Goal: Information Seeking & Learning: Learn about a topic

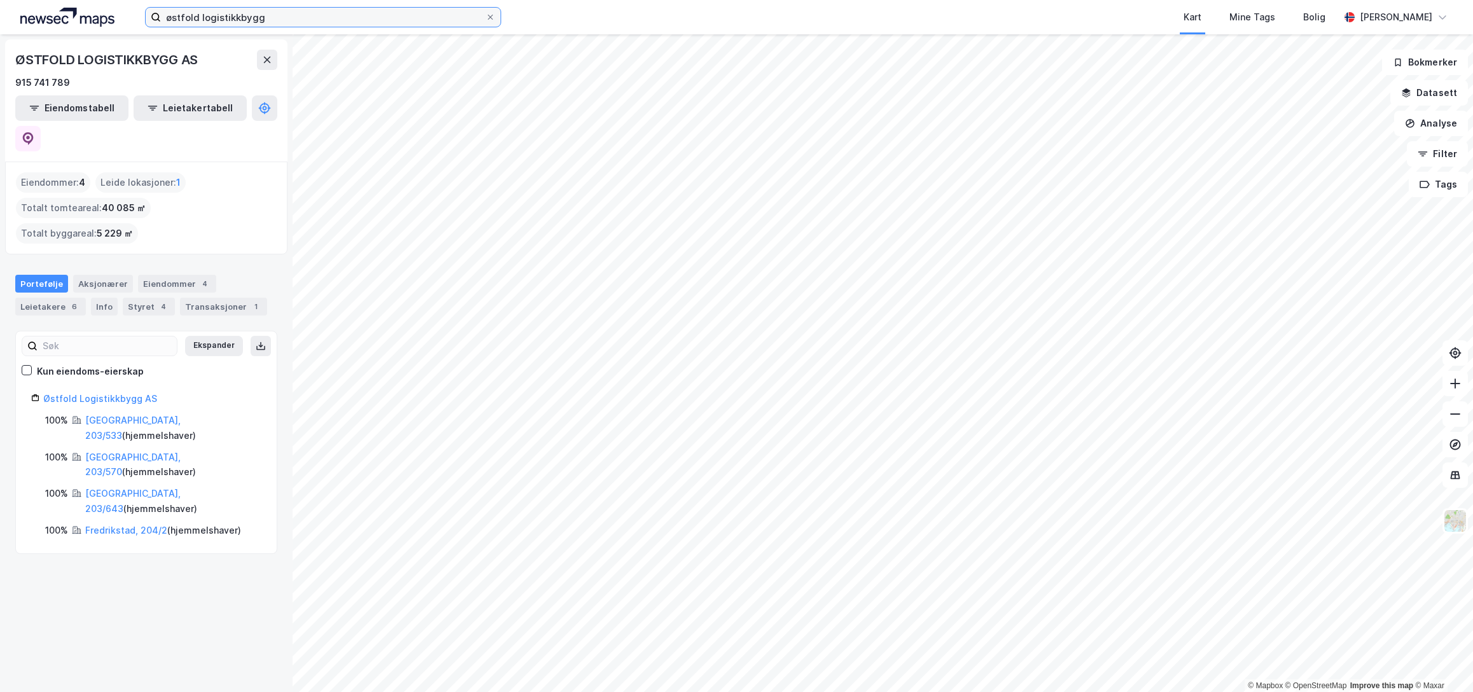
click at [369, 22] on input "østfold logistikkbygg" at bounding box center [323, 17] width 324 height 19
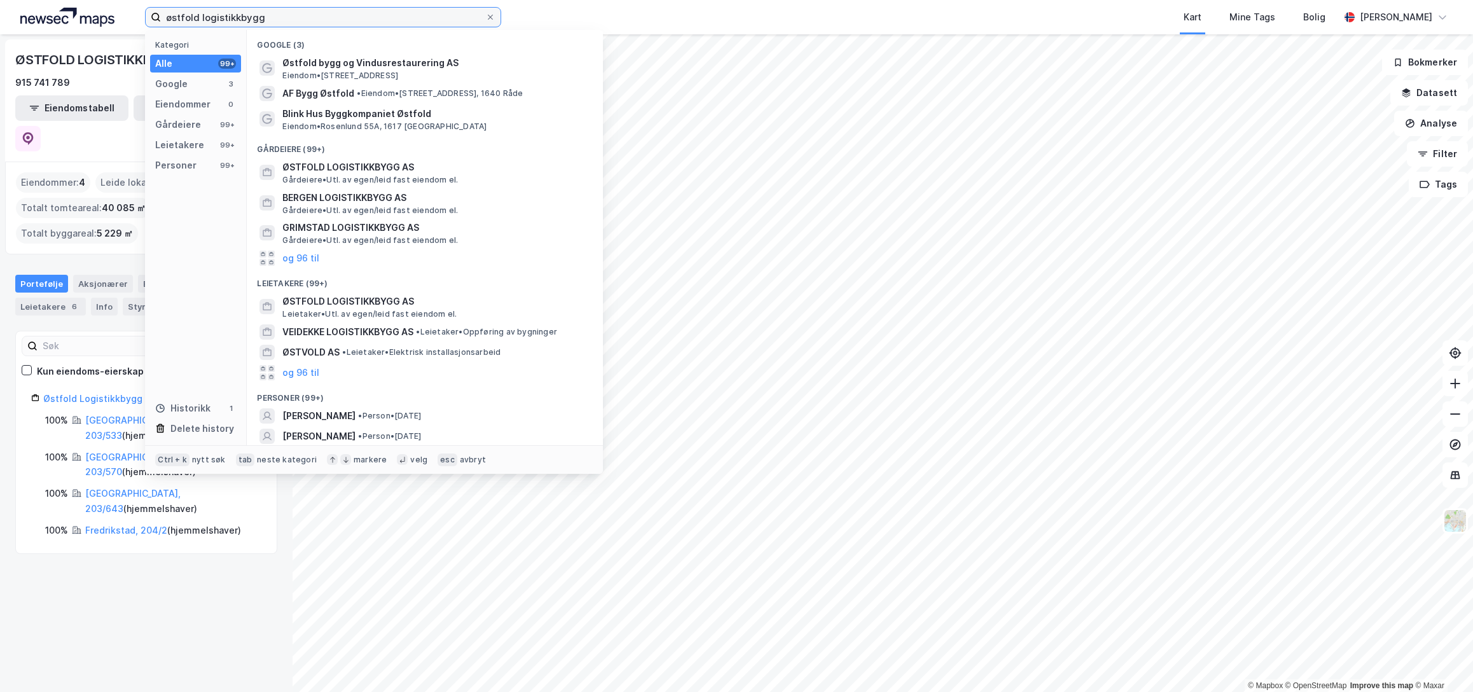
click at [369, 22] on input "østfold logistikkbygg" at bounding box center [323, 17] width 324 height 19
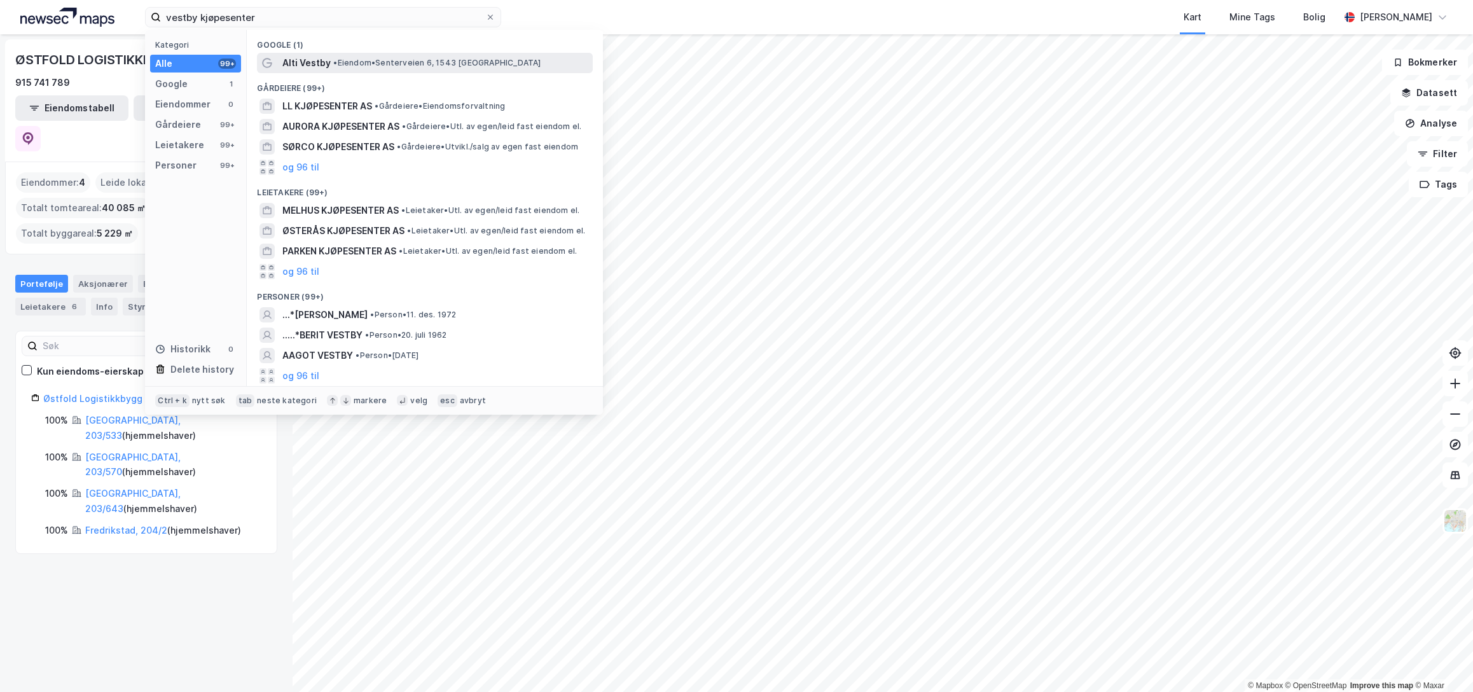
click at [360, 62] on span "• Eiendom • Senterveien 6, 1543 Vestby" at bounding box center [436, 63] width 207 height 10
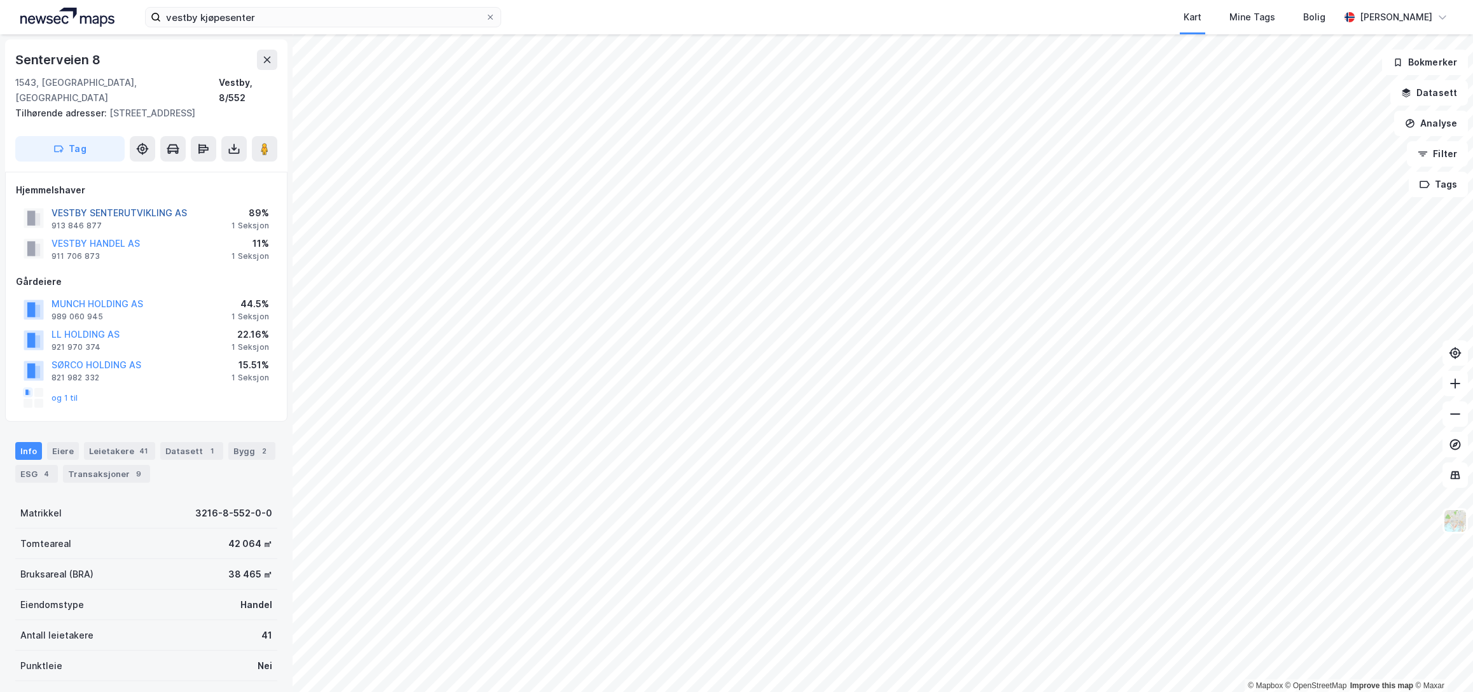
click at [0, 0] on button "VESTBY SENTERUTVIKLING AS" at bounding box center [0, 0] width 0 height 0
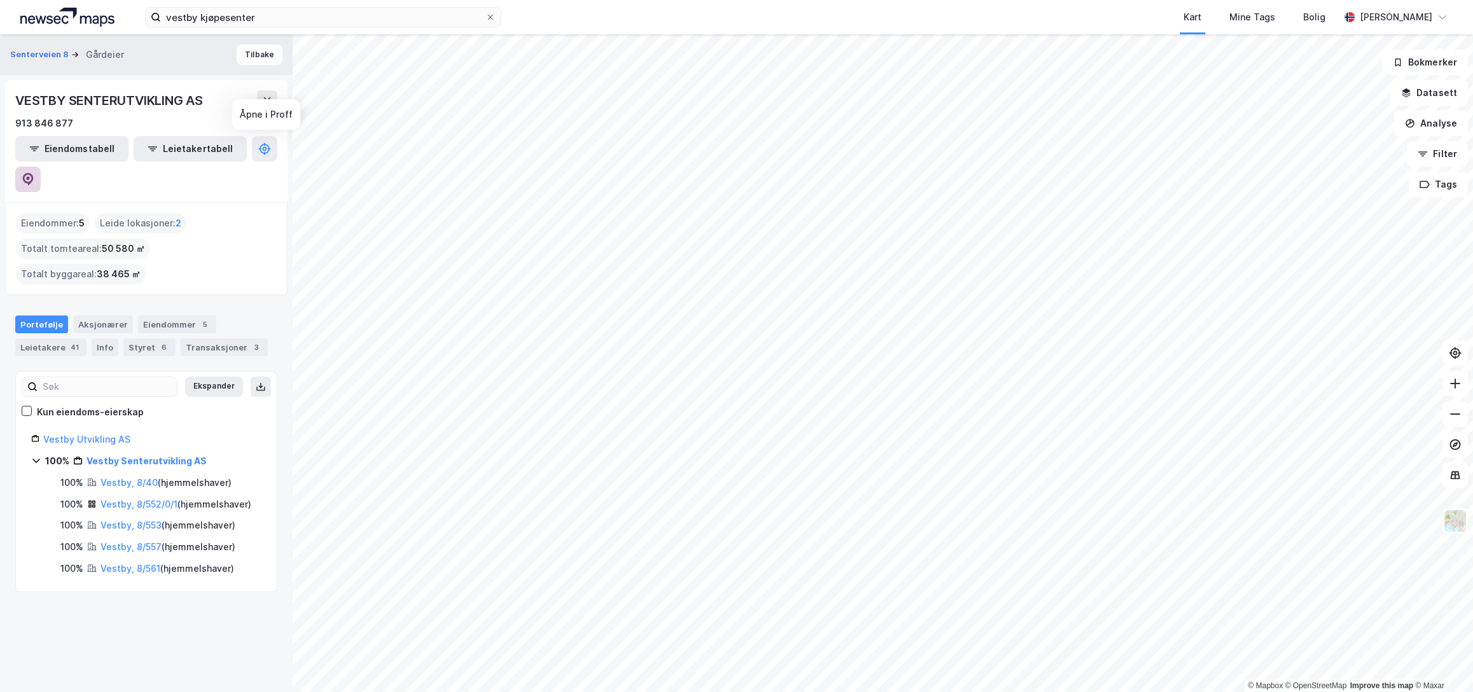
click at [41, 167] on button at bounding box center [27, 179] width 25 height 25
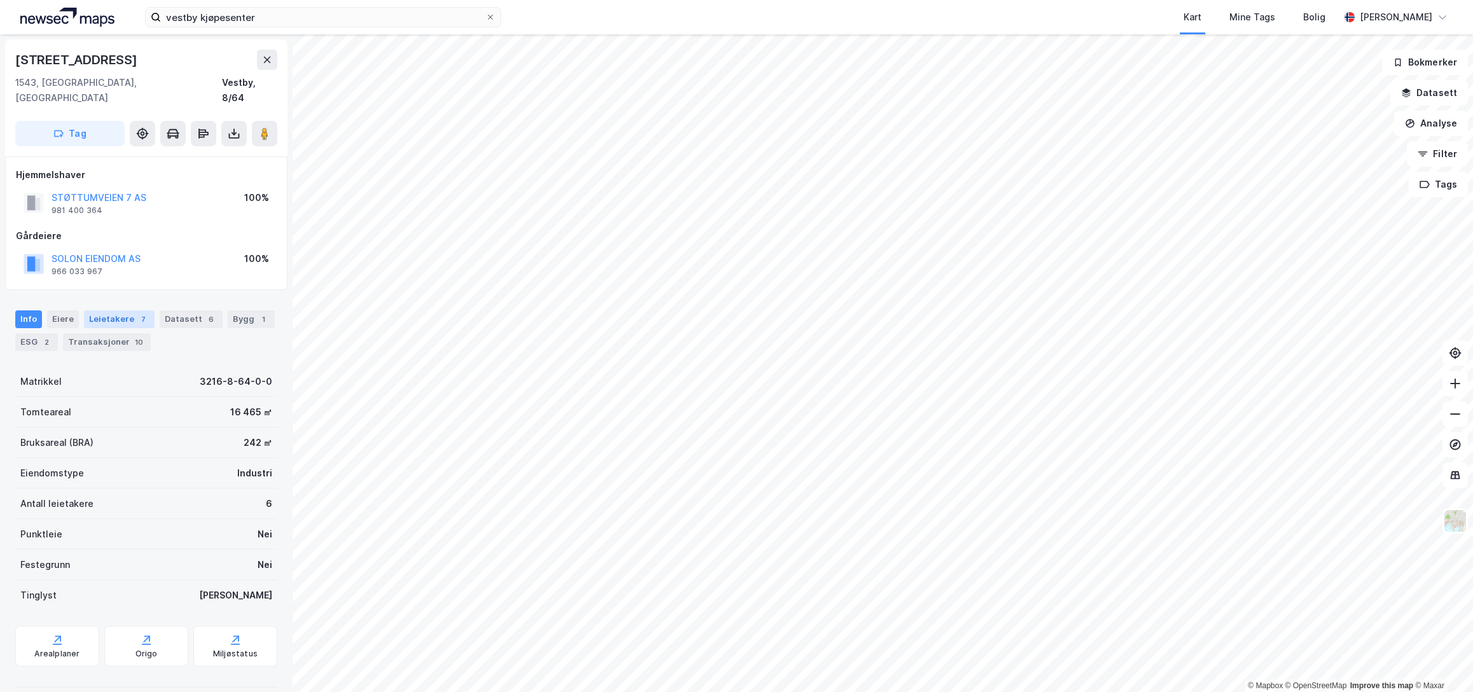
click at [141, 313] on div "7" at bounding box center [143, 319] width 13 height 13
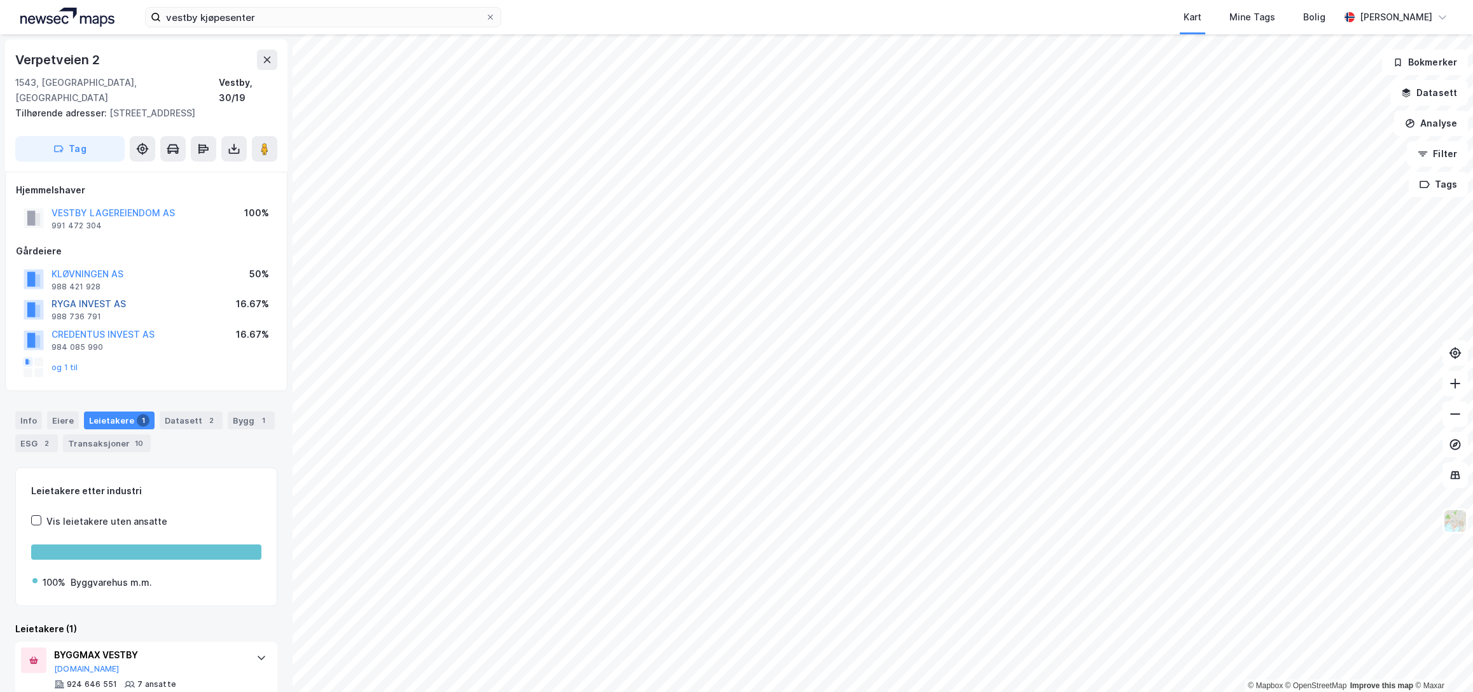
click at [0, 0] on button "RYGA INVEST AS" at bounding box center [0, 0] width 0 height 0
click at [0, 0] on button "og 1 til" at bounding box center [0, 0] width 0 height 0
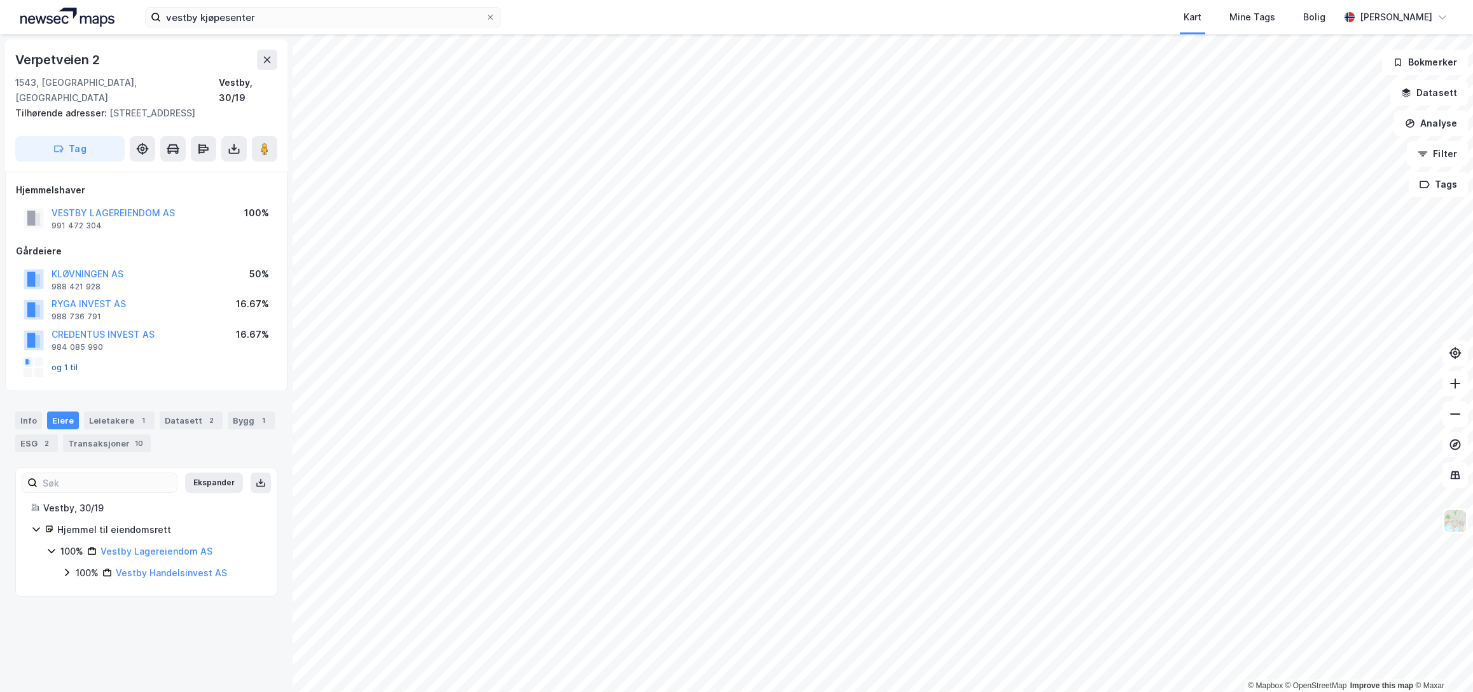
click at [0, 0] on button "og 1 til" at bounding box center [0, 0] width 0 height 0
click at [0, 0] on button "KLØVNINGEN AS" at bounding box center [0, 0] width 0 height 0
click at [0, 0] on button "VESTBY LAGEREIENDOM AS" at bounding box center [0, 0] width 0 height 0
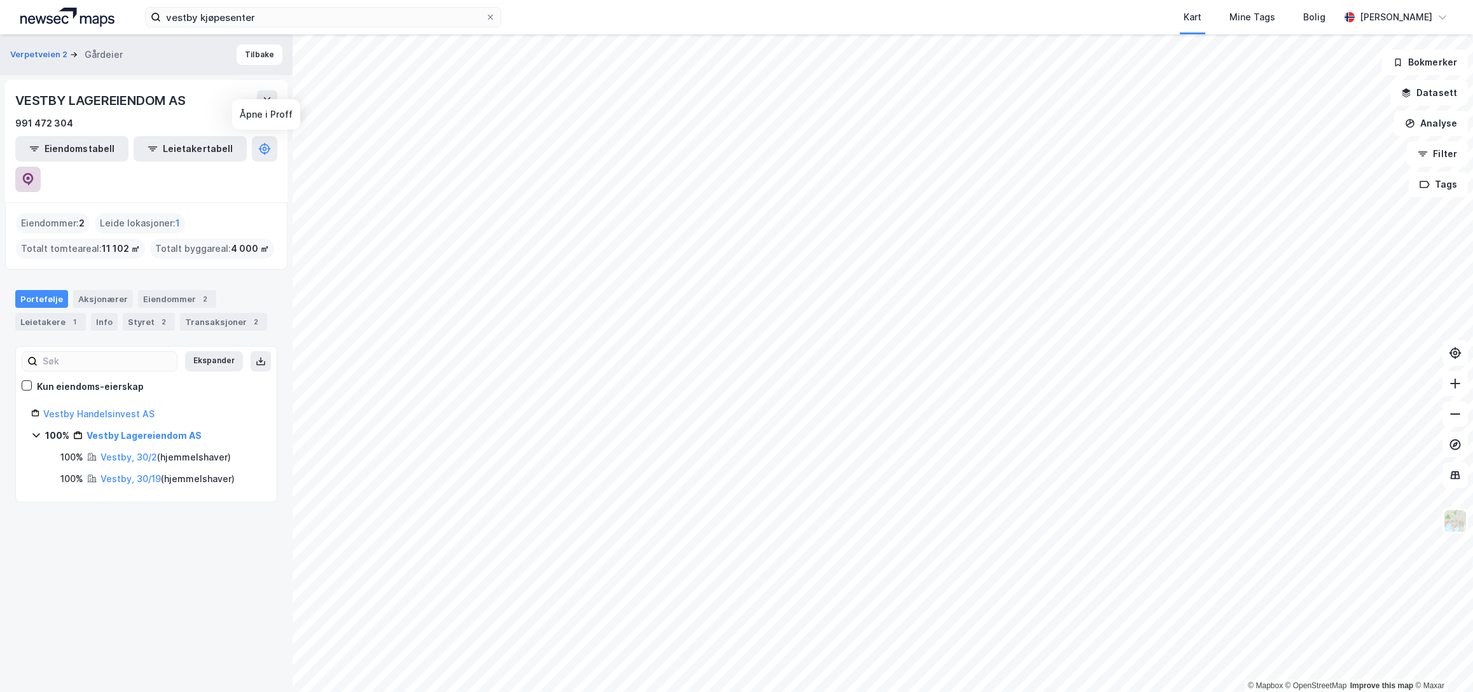
click at [34, 173] on icon at bounding box center [28, 179] width 13 height 13
click at [369, 22] on input "vestby kjøpesenter" at bounding box center [323, 17] width 324 height 19
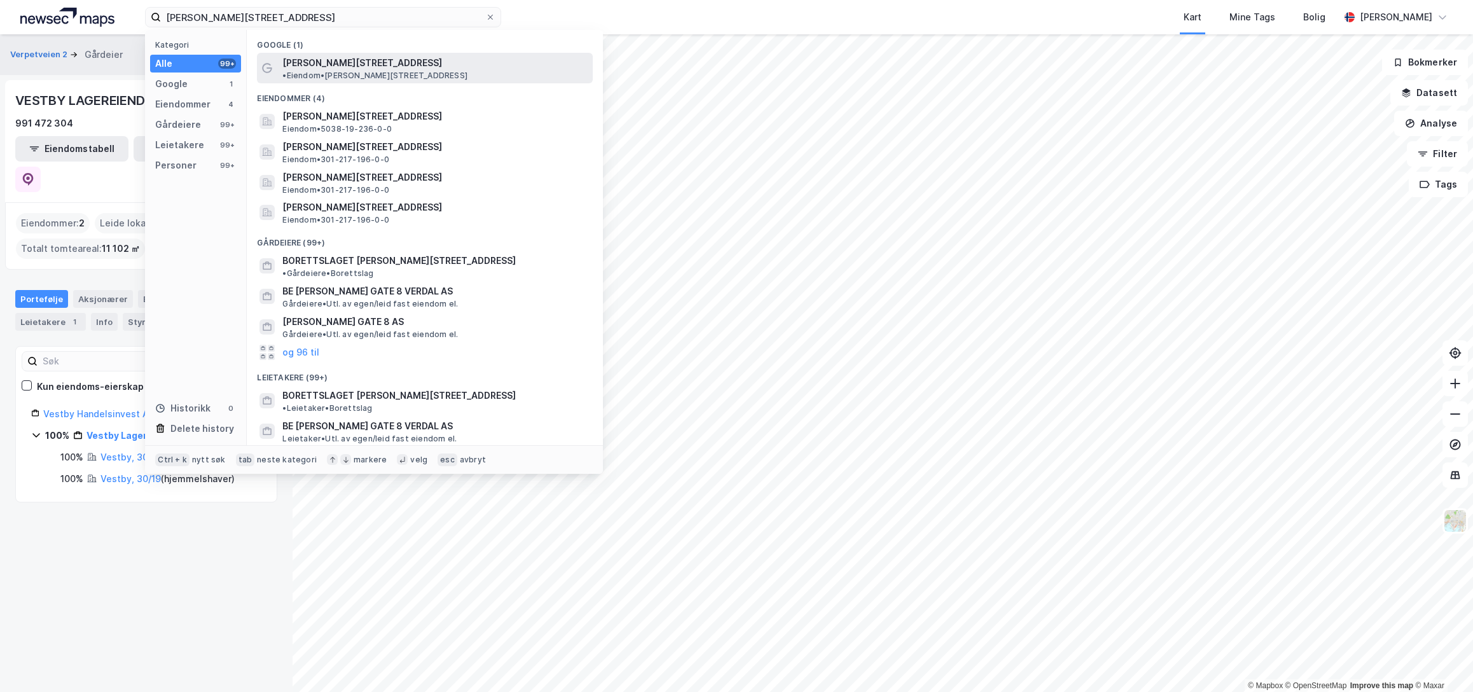
click at [467, 71] on span "• Eiendom • Johannes Bruns gate 8, 5008 Bergen" at bounding box center [374, 76] width 185 height 10
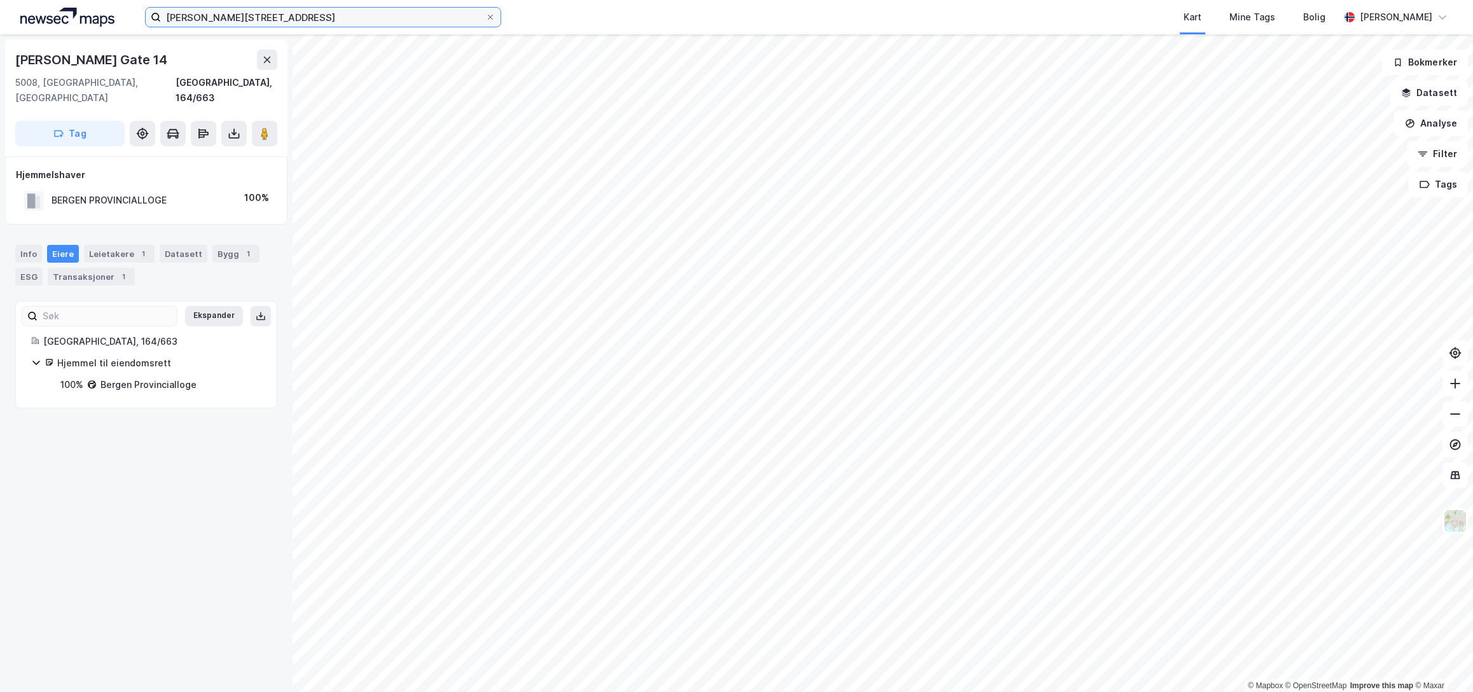
click at [327, 15] on input "johannes bruns gate 8" at bounding box center [323, 17] width 324 height 19
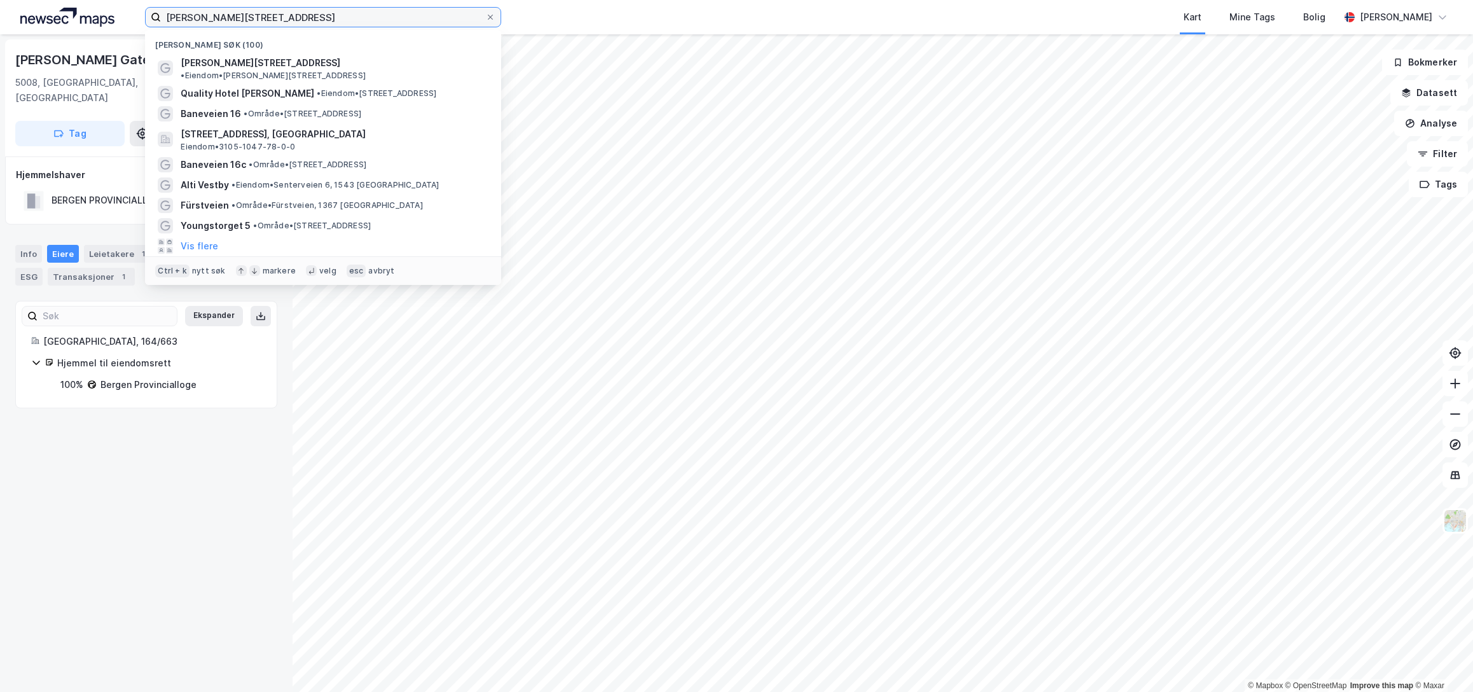
click at [327, 15] on input "johannes bruns gate 8" at bounding box center [323, 17] width 324 height 19
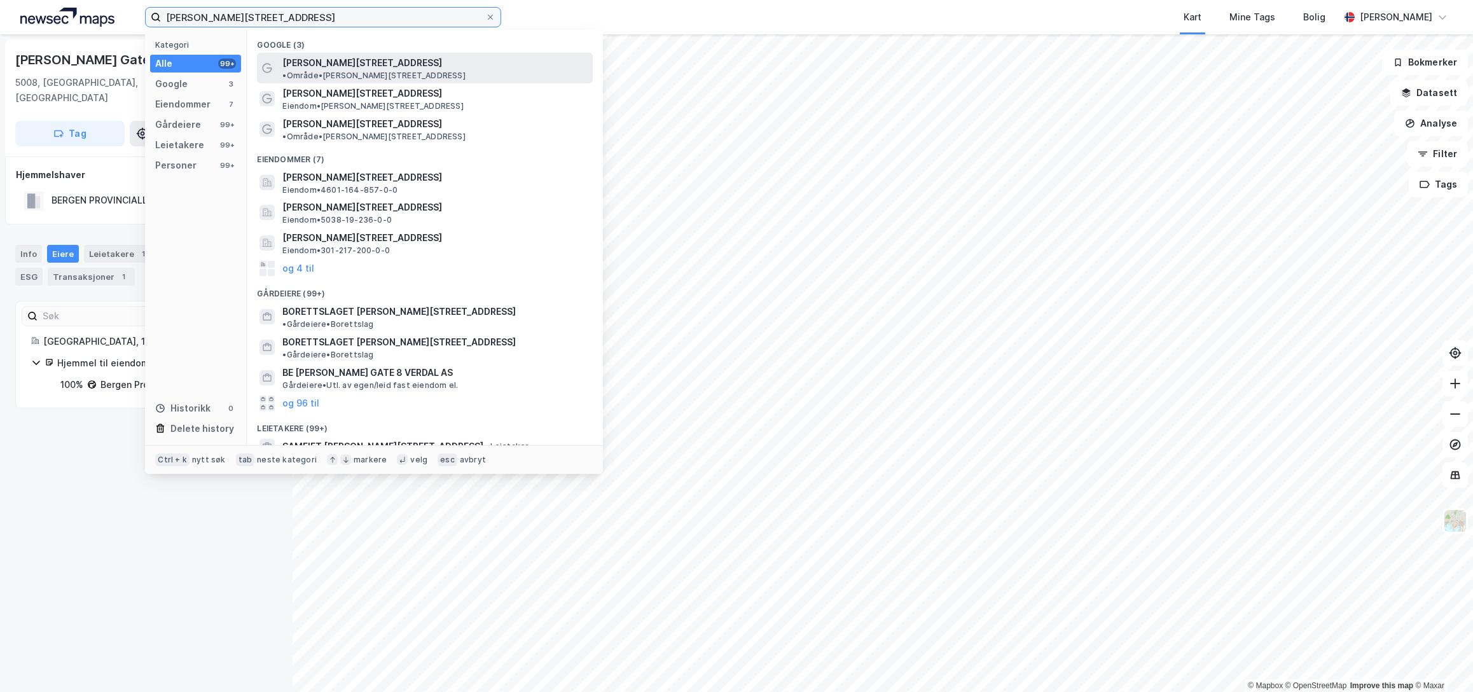
type input "johannes bruns gate 12"
click at [322, 59] on span "Johannes Bruns gate 12" at bounding box center [362, 62] width 160 height 15
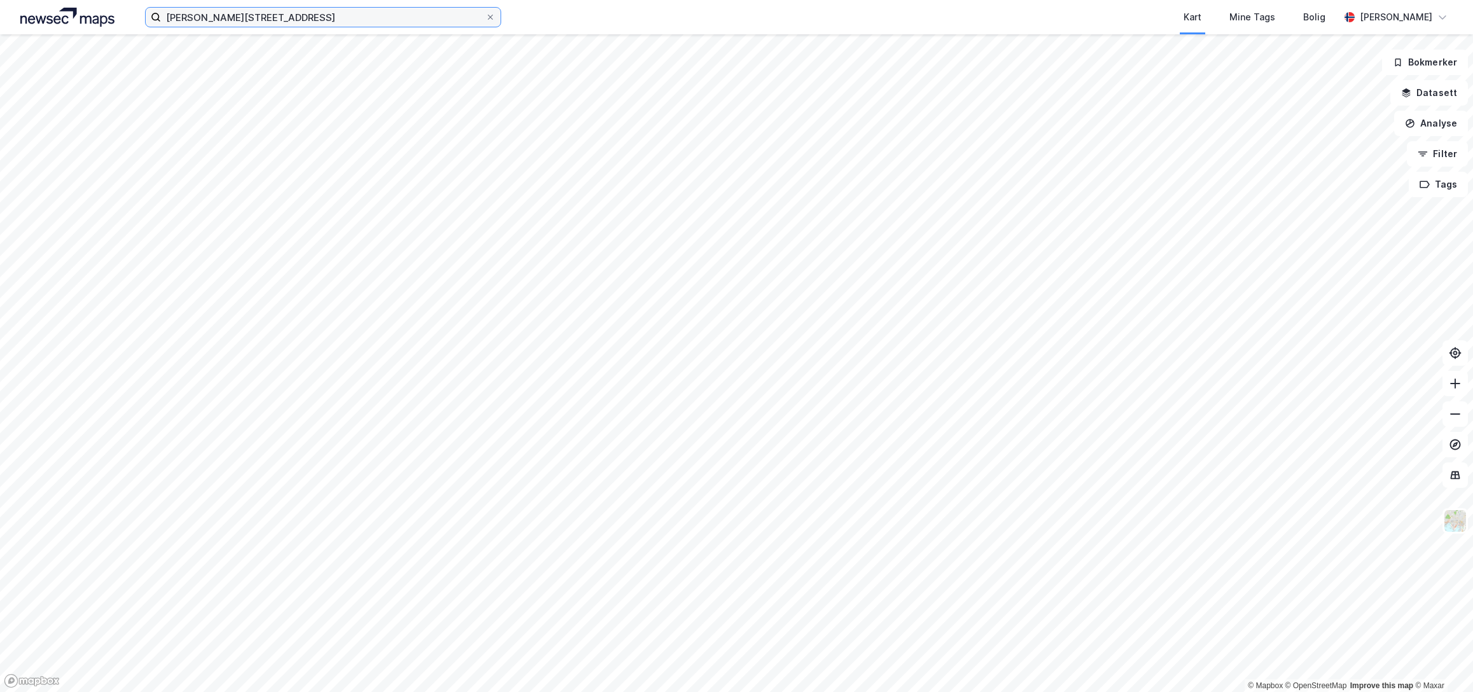
click at [291, 24] on input "johannes bruns gate 12" at bounding box center [323, 17] width 324 height 19
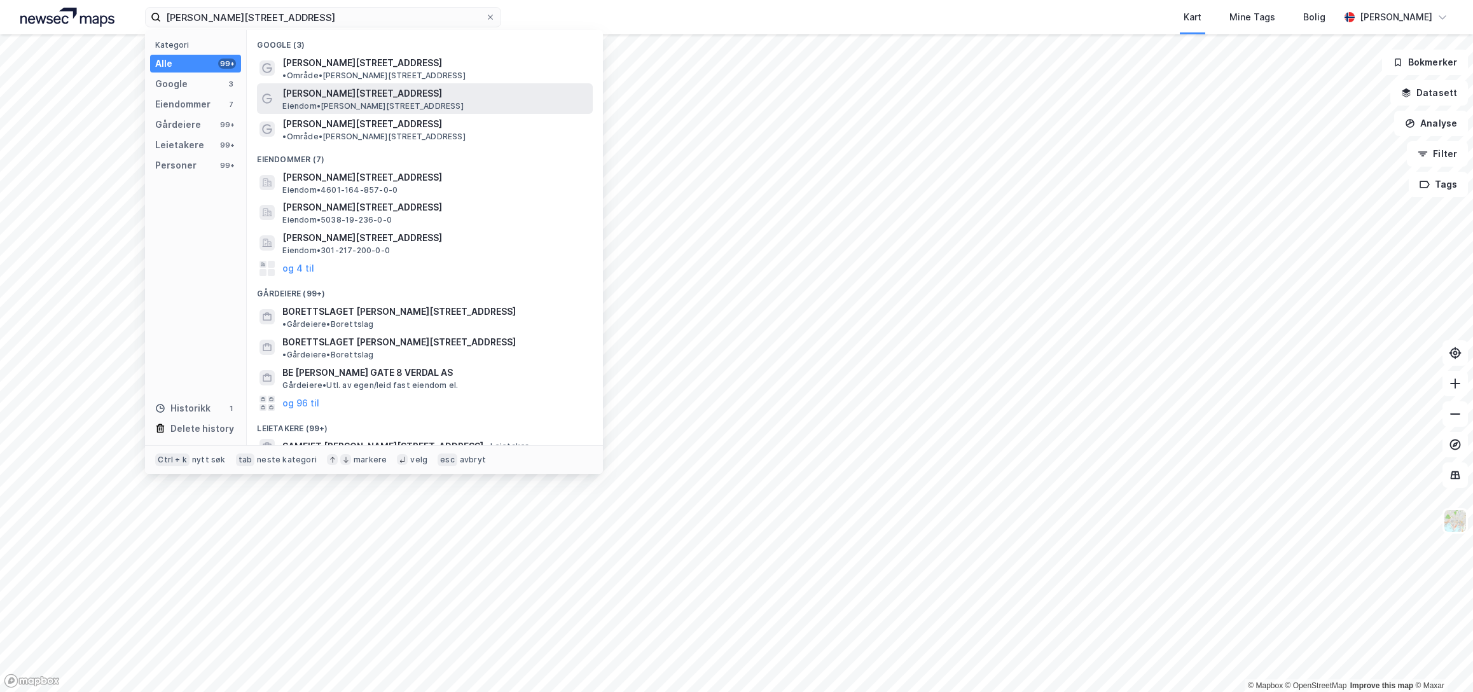
click at [332, 86] on span "Johannes Bruns gate 12C" at bounding box center [434, 93] width 305 height 15
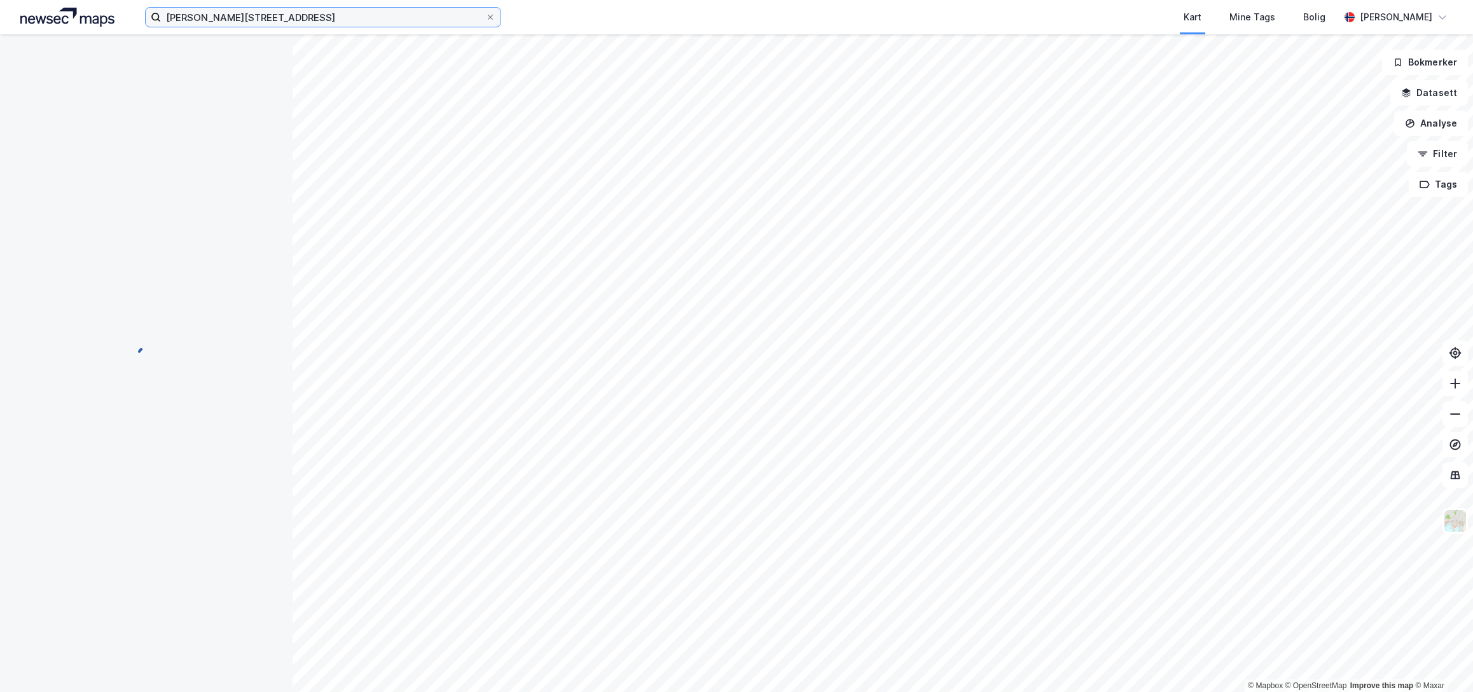
click at [329, 18] on input "johannes bruns gate 12" at bounding box center [323, 17] width 324 height 19
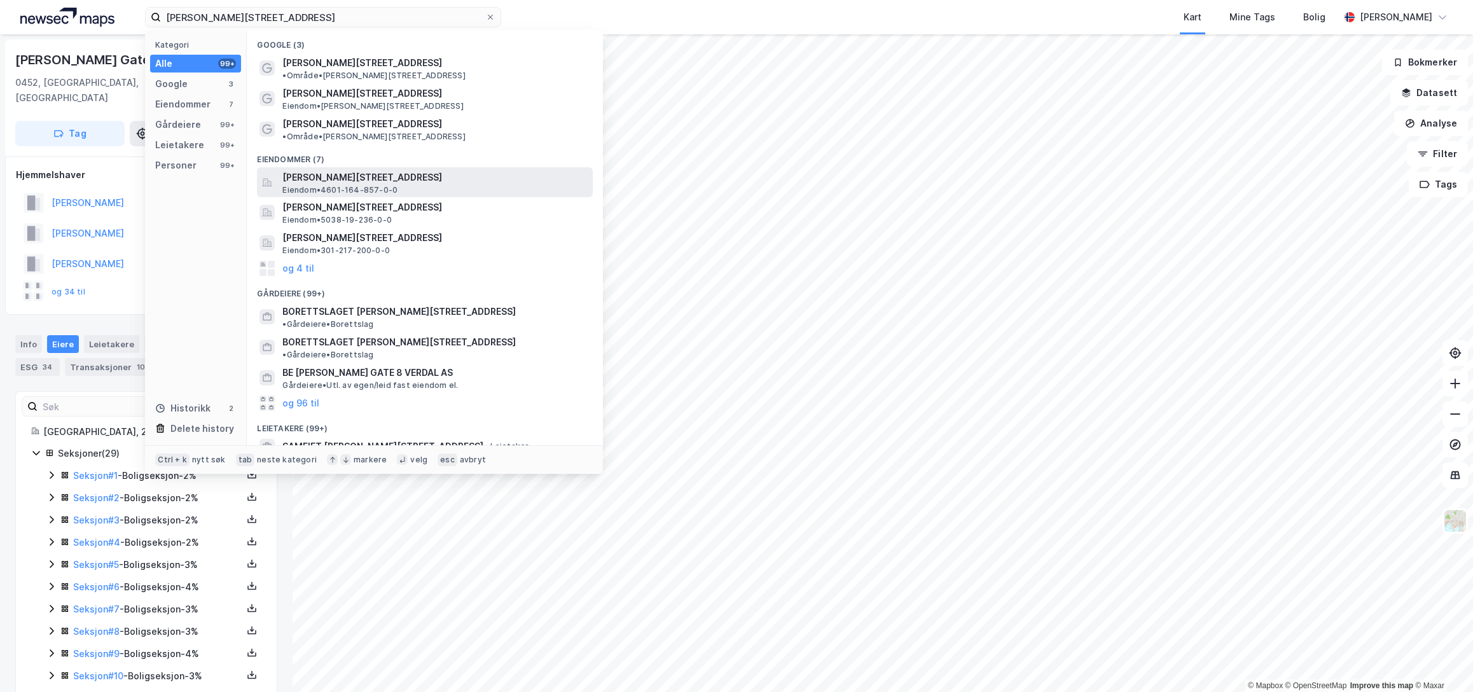
click at [355, 170] on span "Johannes Bruns gate 12, 5008, BERGEN, BERGEN" at bounding box center [434, 177] width 305 height 15
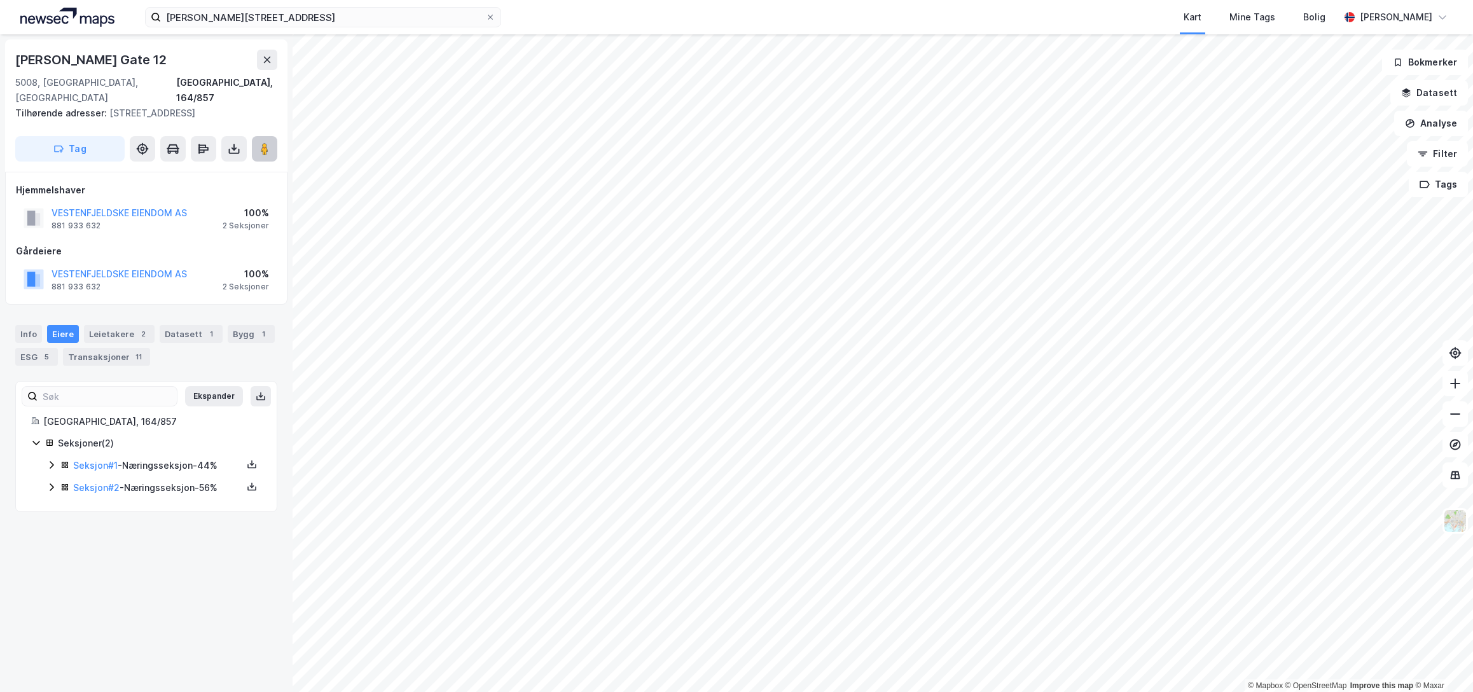
click at [270, 142] on icon at bounding box center [264, 148] width 13 height 13
click at [27, 348] on div "ESG 5" at bounding box center [36, 357] width 43 height 18
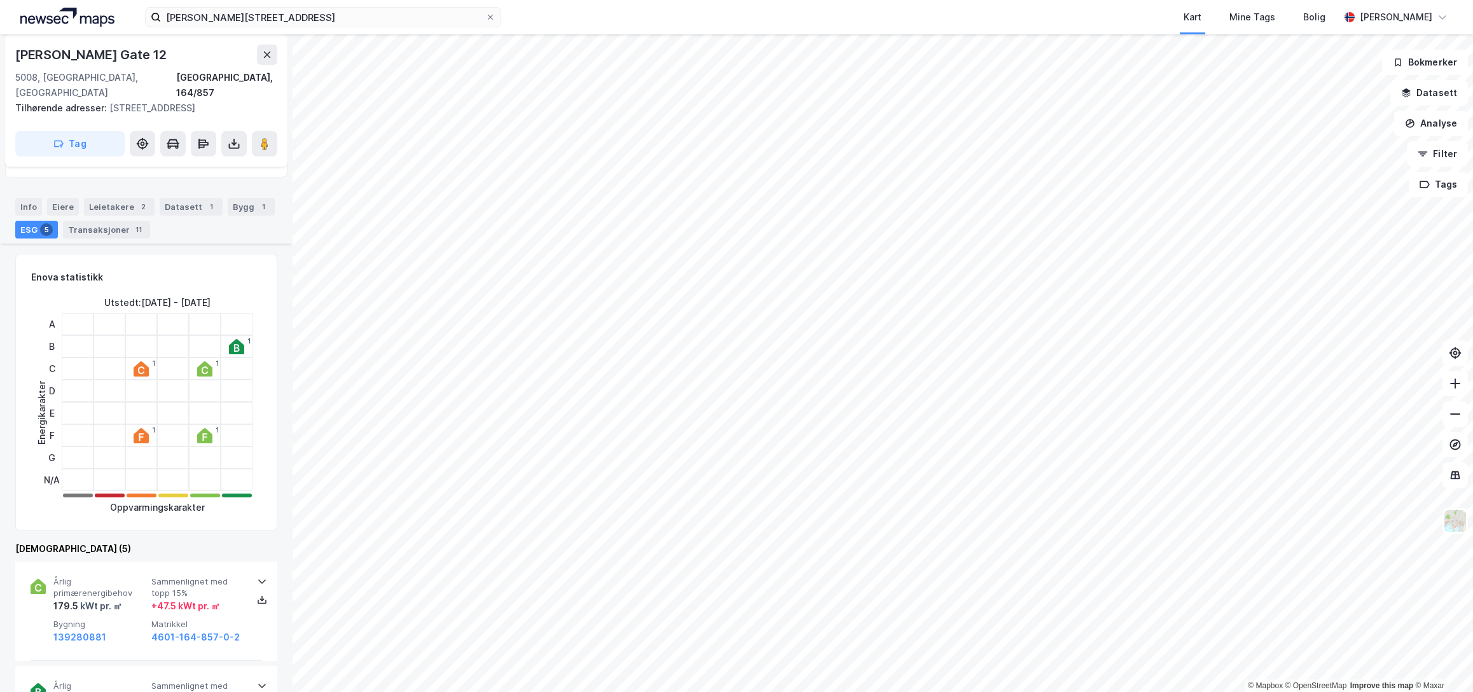
scroll to position [318, 0]
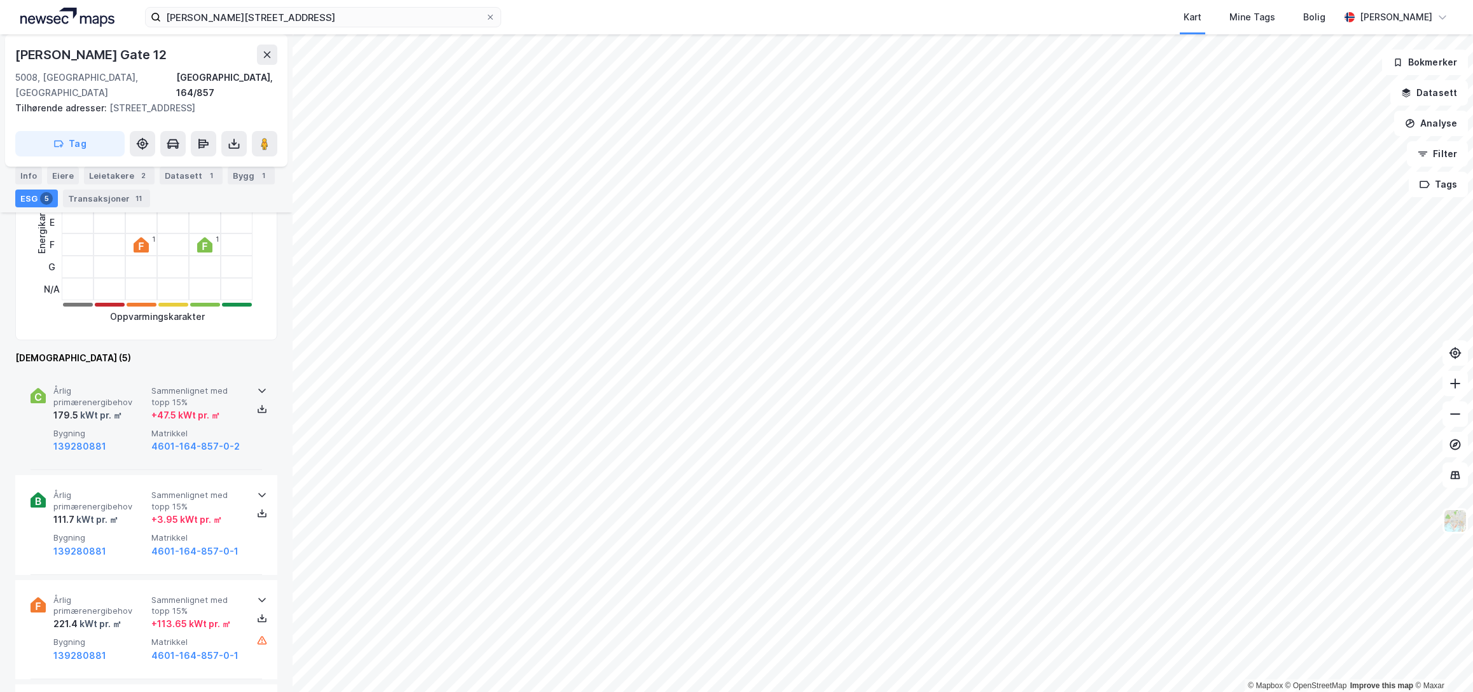
click at [127, 428] on span "Bygning" at bounding box center [99, 433] width 93 height 11
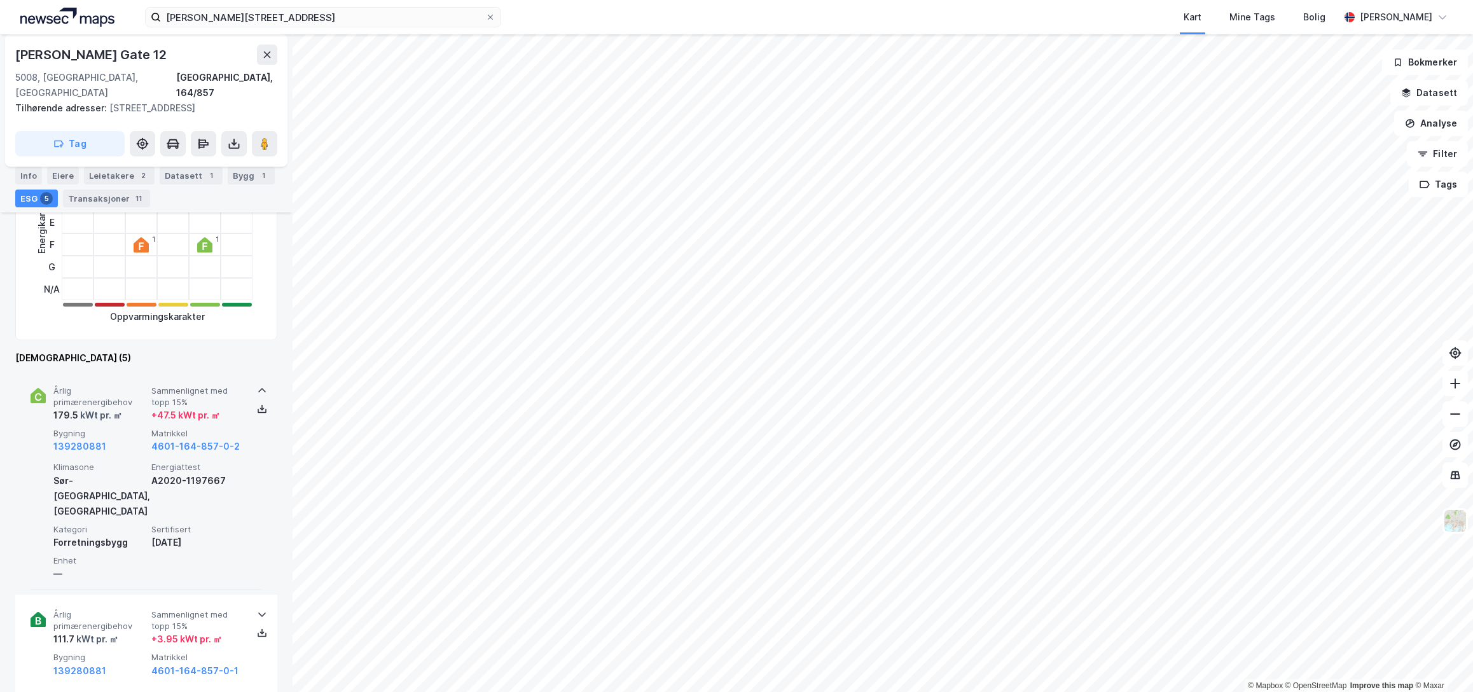
click at [127, 428] on span "Bygning" at bounding box center [99, 433] width 93 height 11
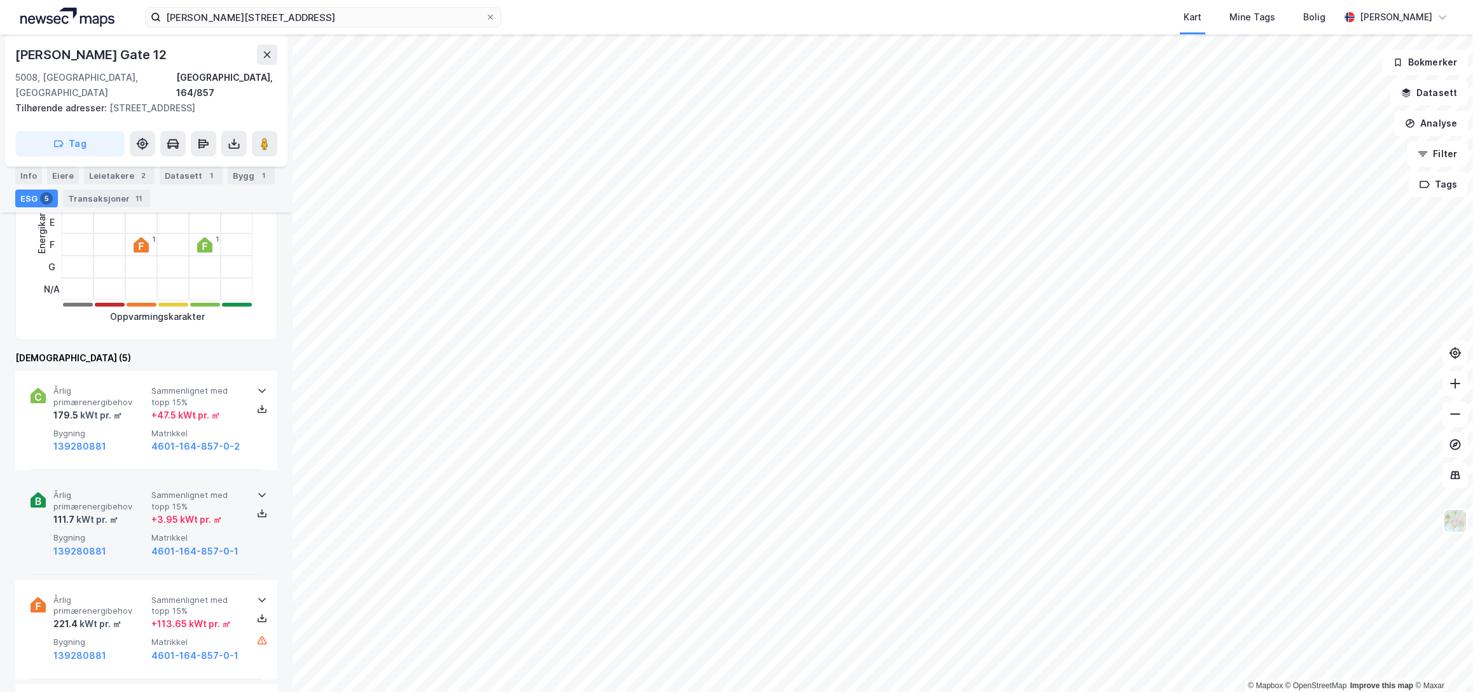
click at [135, 544] on div "139280881" at bounding box center [99, 551] width 93 height 15
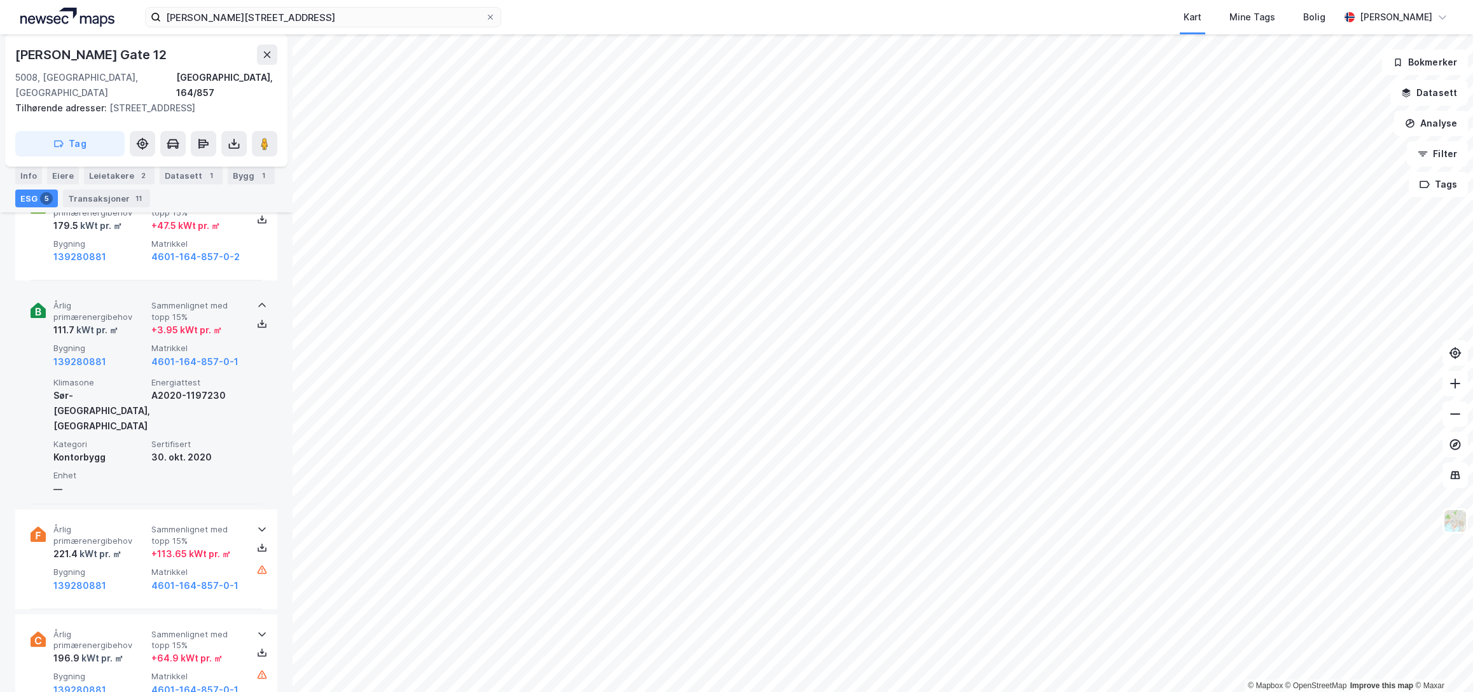
scroll to position [509, 0]
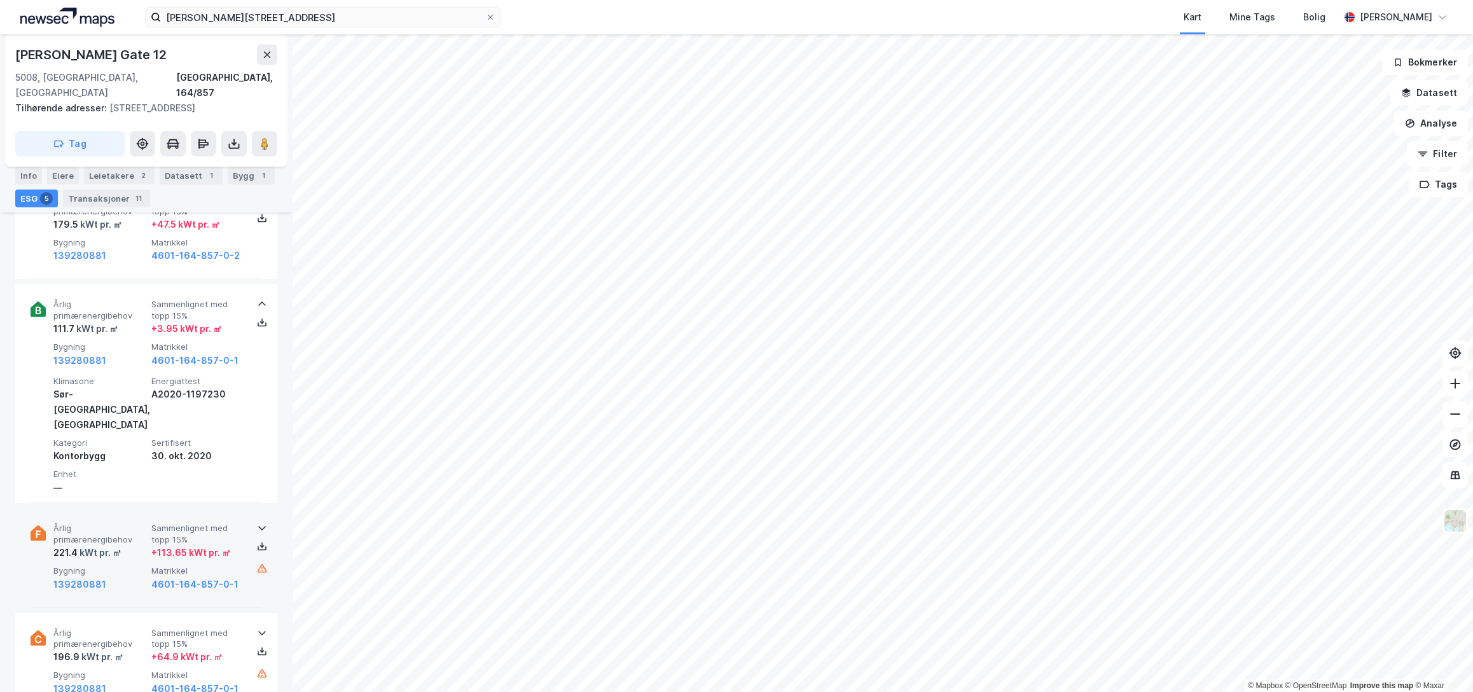
click at [135, 565] on span "Bygning" at bounding box center [99, 570] width 93 height 11
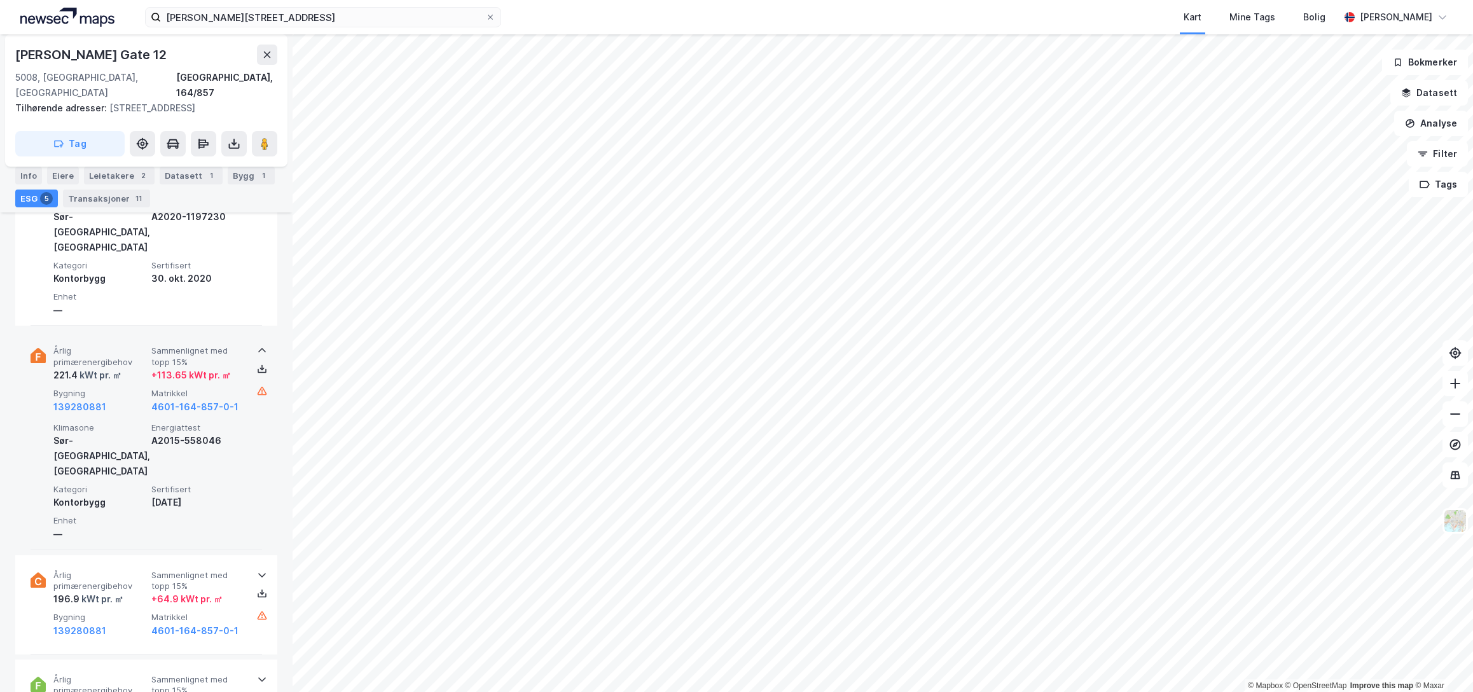
scroll to position [699, 0]
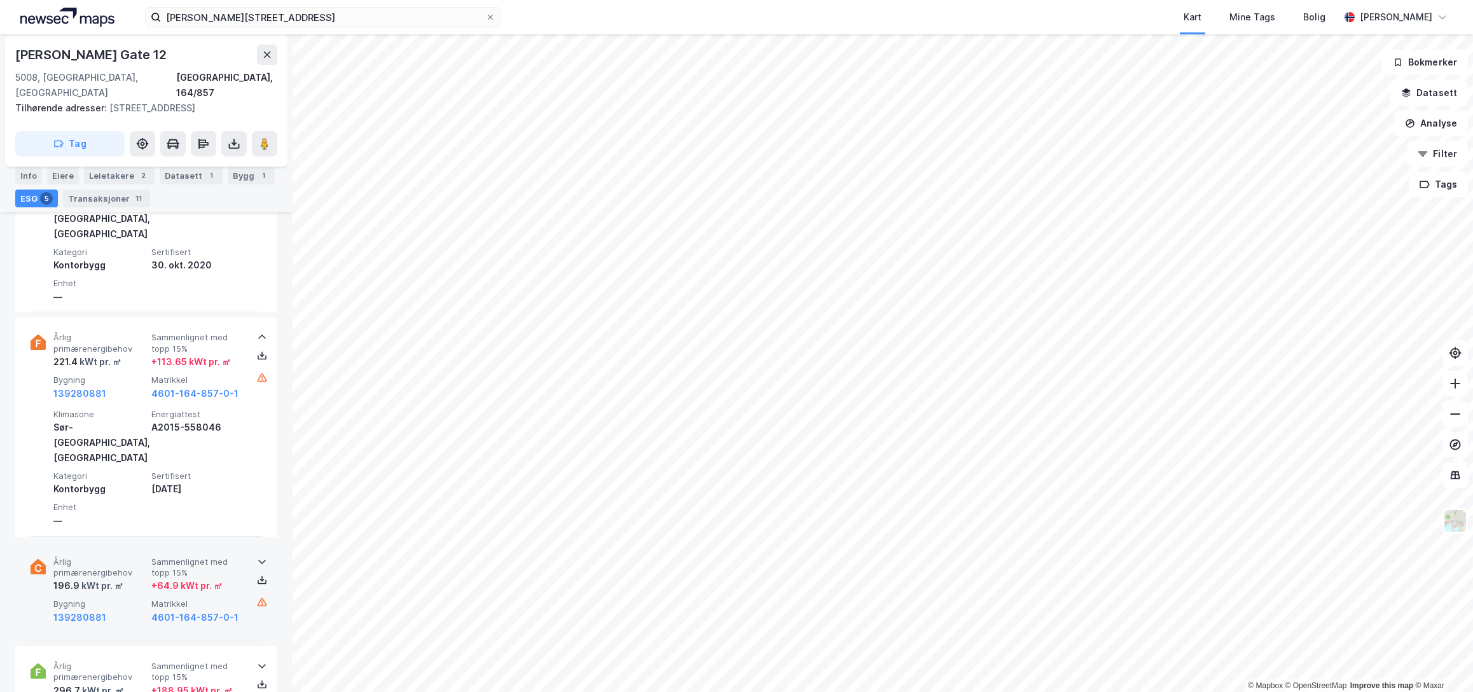
click at [135, 556] on div "Årlig primærenergibehov 196.9 kWt pr. ㎡ Sammenlignet med topp 15% + 64.9 kWt pr…" at bounding box center [148, 590] width 191 height 69
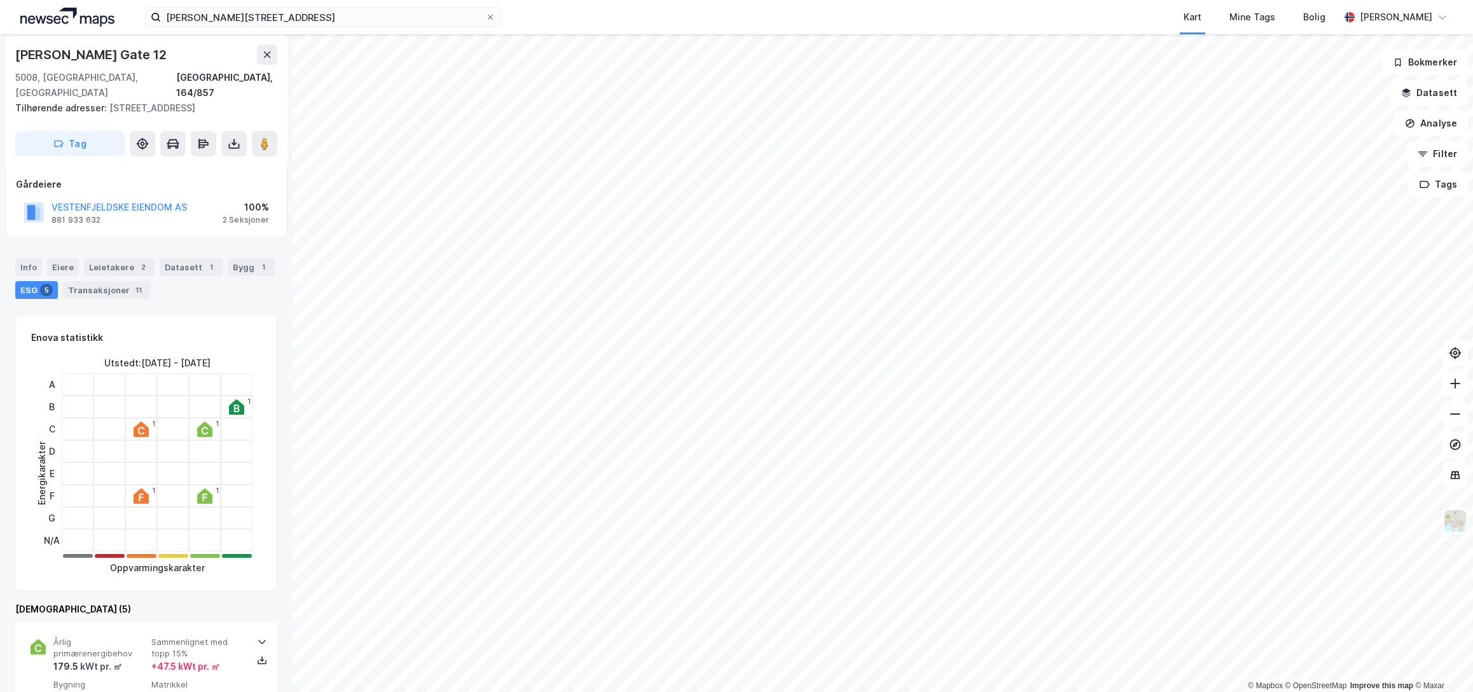
scroll to position [0, 0]
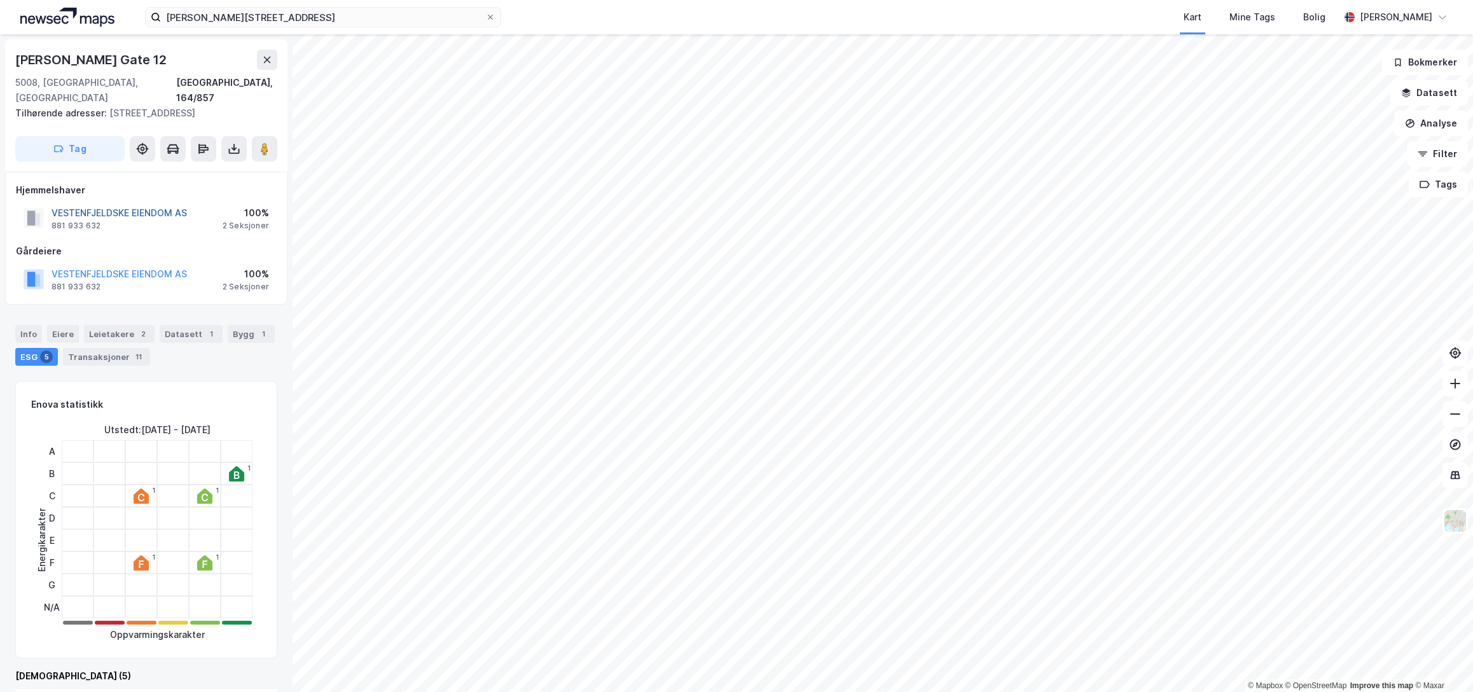
click at [0, 0] on button "VESTENFJELDSKE EIENDOM AS" at bounding box center [0, 0] width 0 height 0
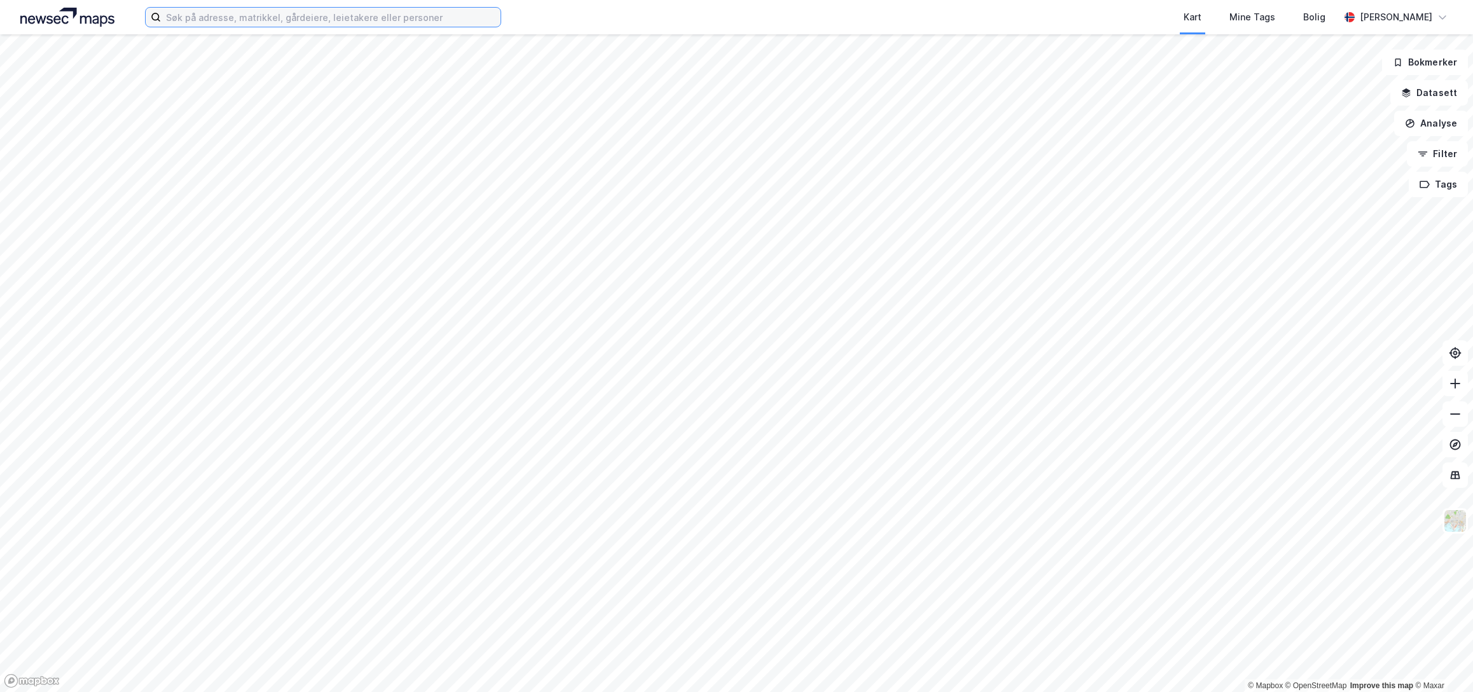
click at [376, 19] on input at bounding box center [331, 17] width 340 height 19
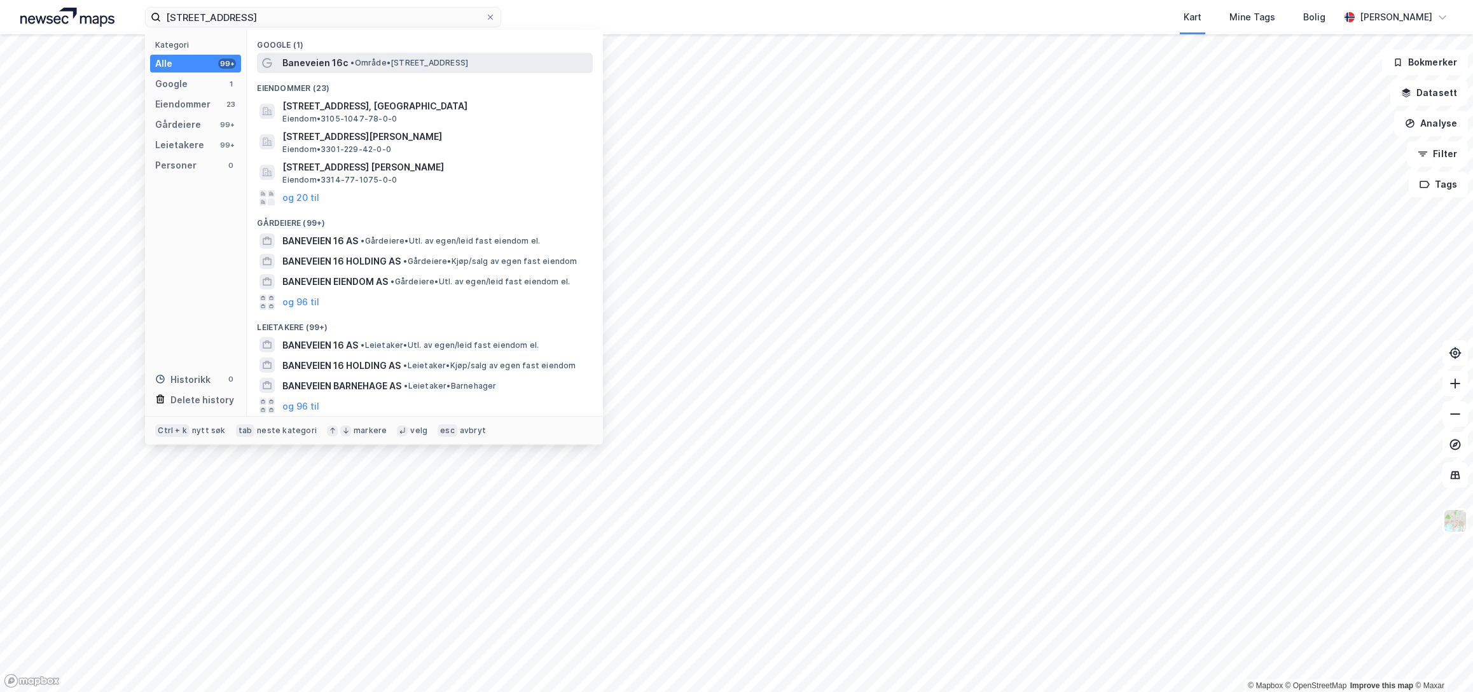
click at [363, 65] on span "• Område • [STREET_ADDRESS]" at bounding box center [409, 63] width 118 height 10
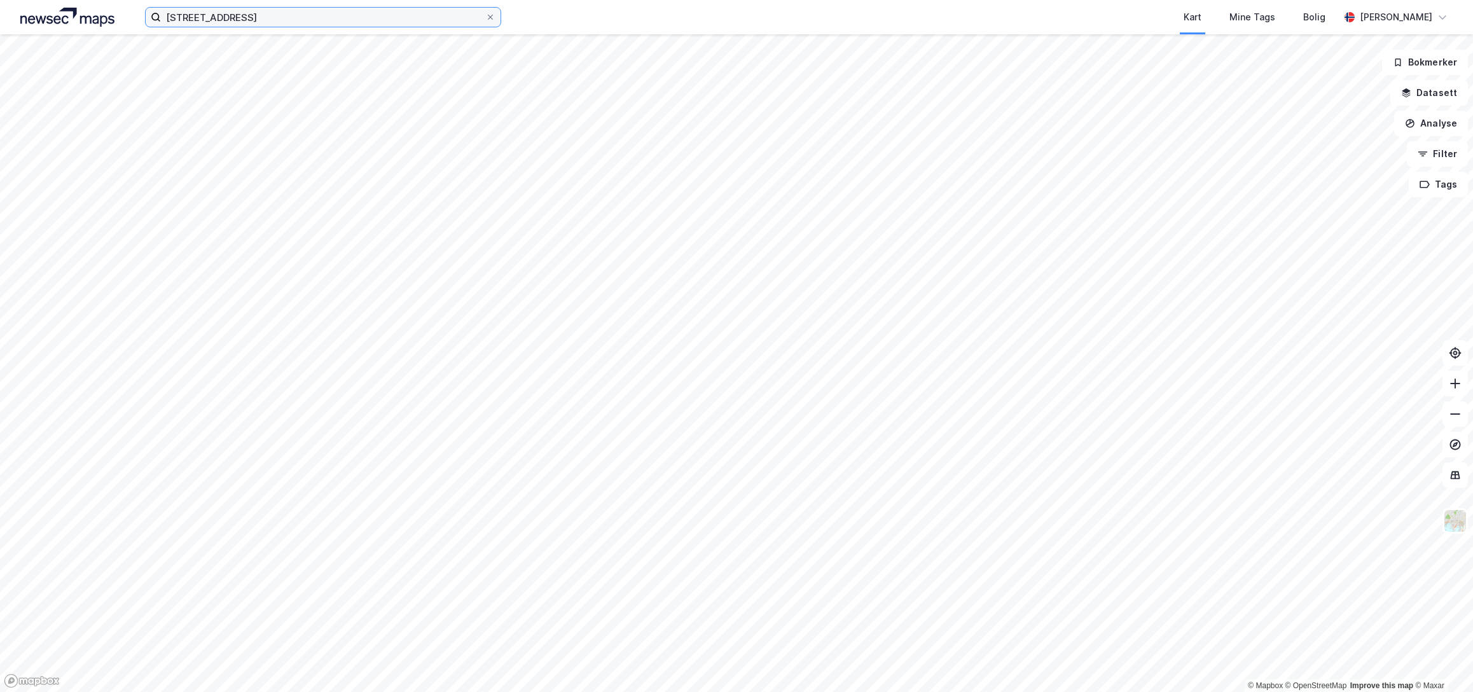
click at [242, 22] on input "[STREET_ADDRESS]" at bounding box center [323, 17] width 324 height 19
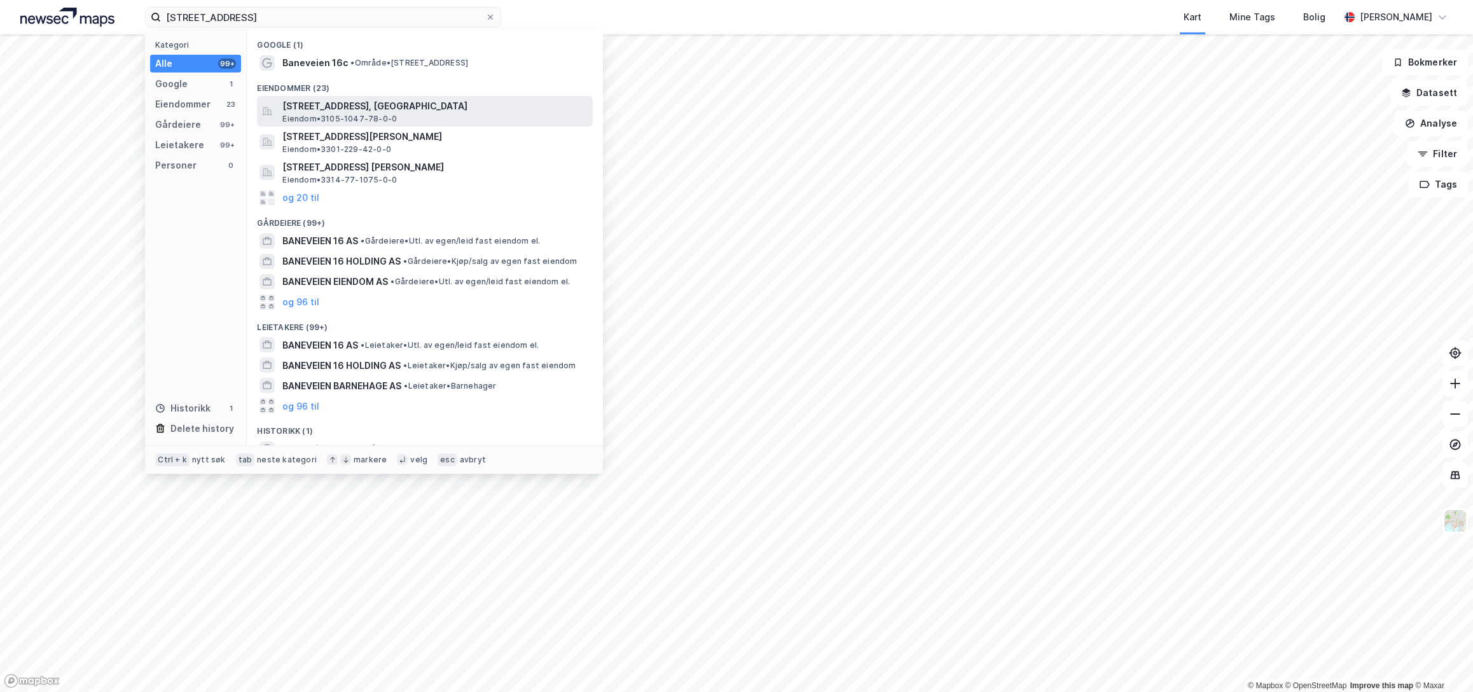
click at [302, 105] on span "[STREET_ADDRESS], [GEOGRAPHIC_DATA]" at bounding box center [434, 106] width 305 height 15
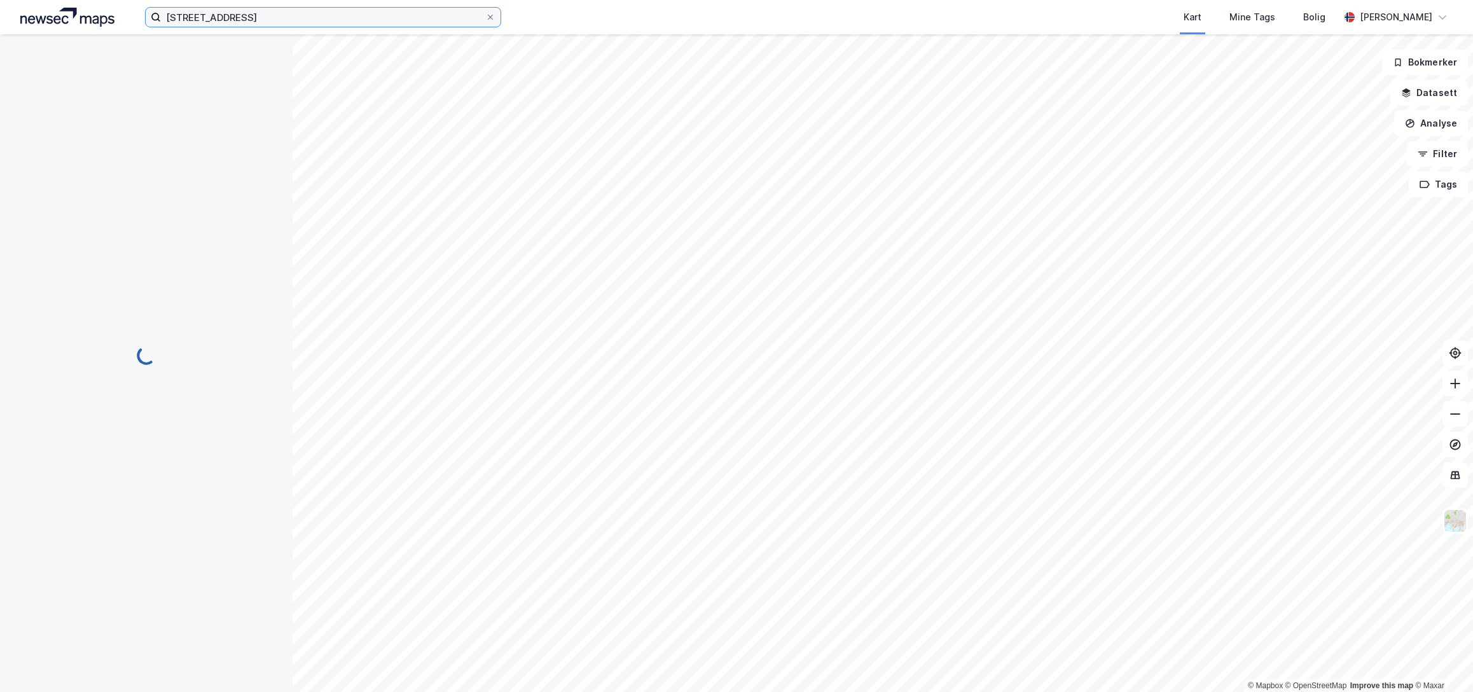
click at [305, 10] on input "[STREET_ADDRESS]" at bounding box center [323, 17] width 324 height 19
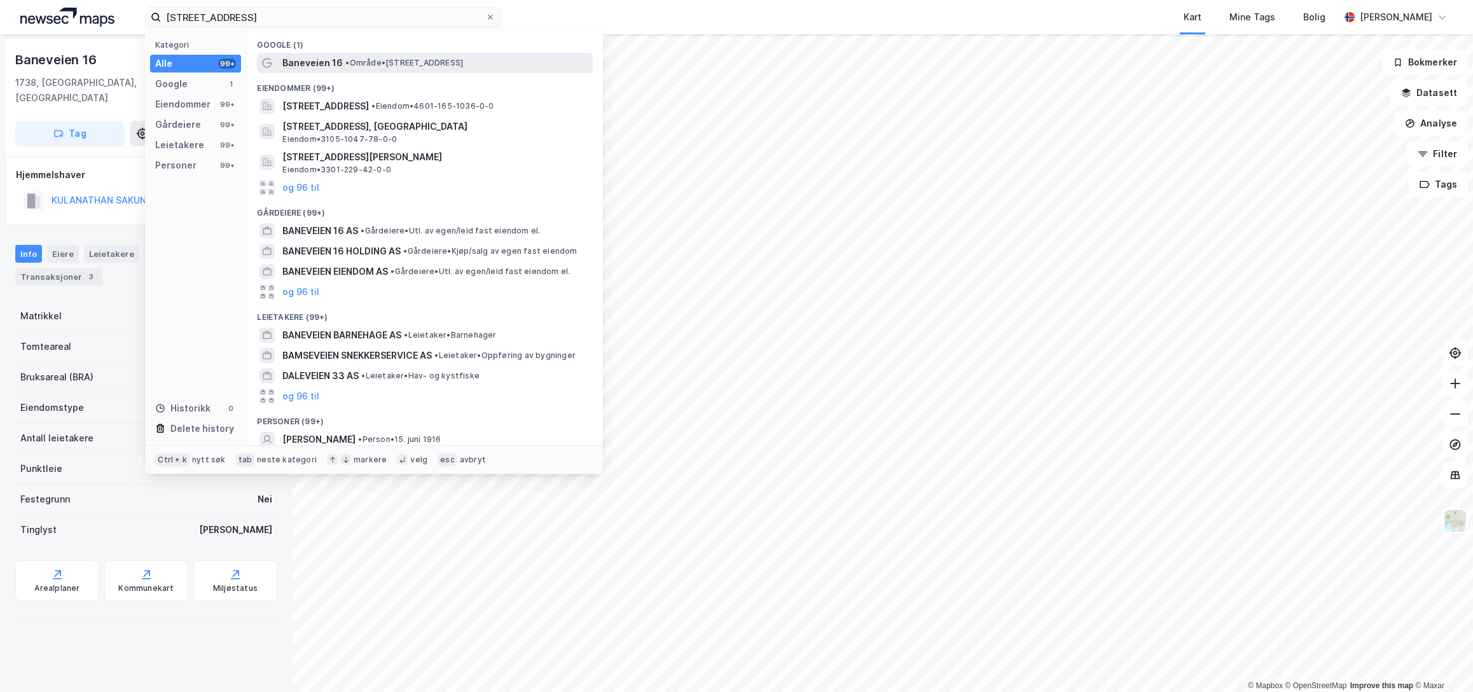
click at [339, 65] on span "Baneveien 16" at bounding box center [312, 62] width 60 height 15
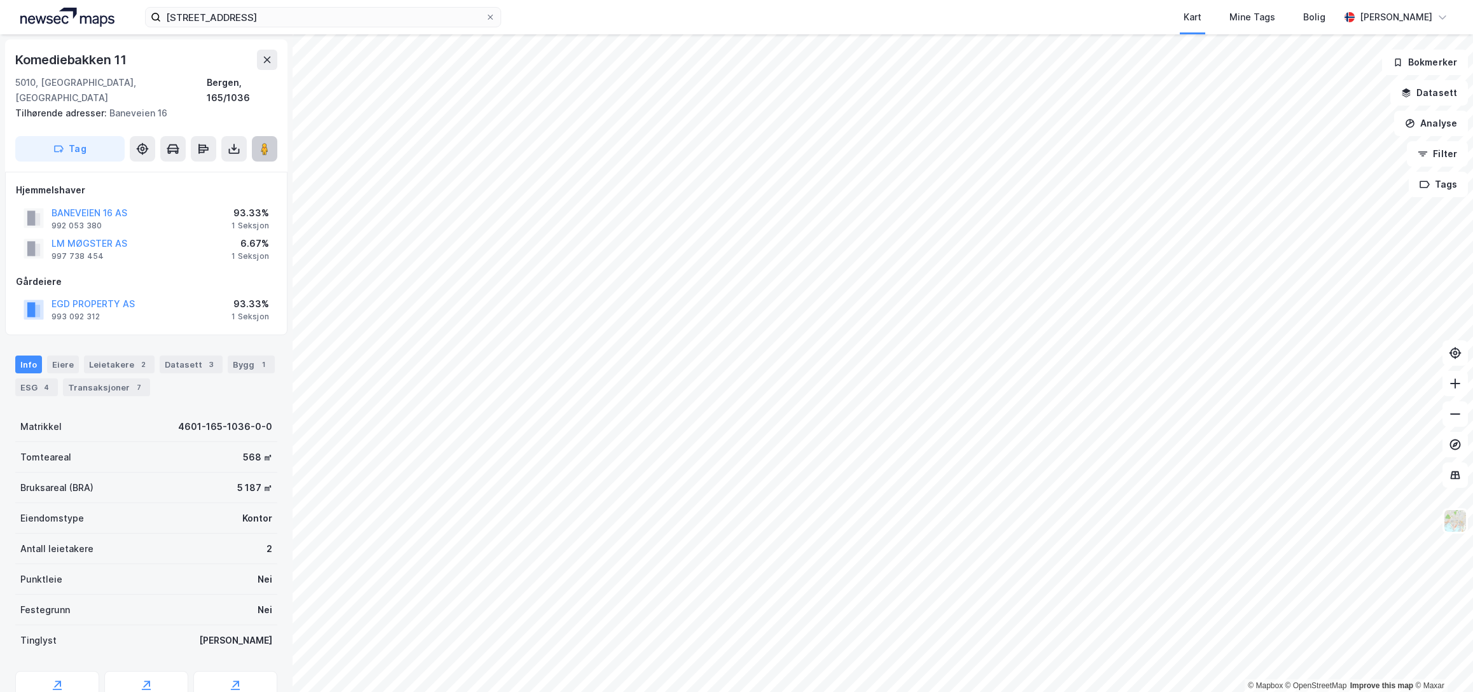
click at [255, 136] on button at bounding box center [264, 148] width 25 height 25
click at [0, 0] on button "BANEVEIEN 16 AS" at bounding box center [0, 0] width 0 height 0
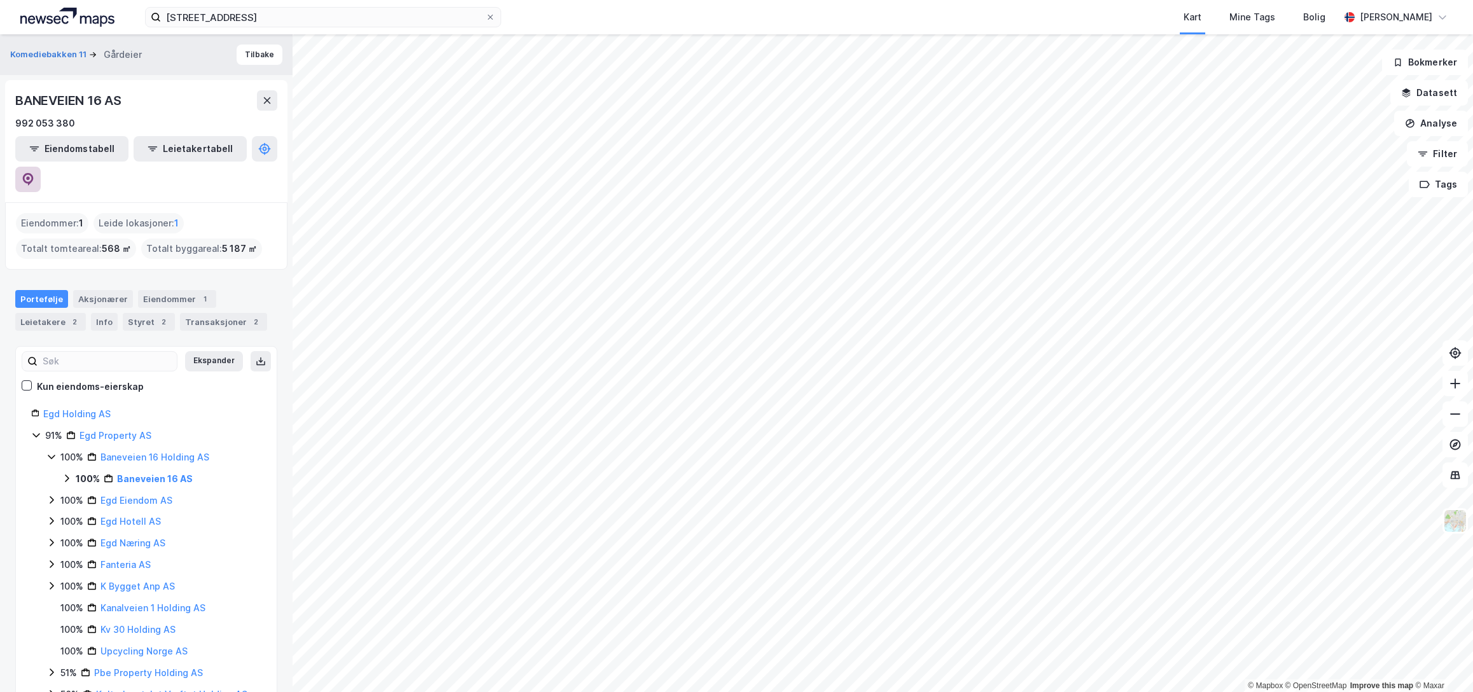
click at [34, 173] on icon at bounding box center [28, 179] width 13 height 13
click at [304, 14] on input "[STREET_ADDRESS]" at bounding box center [323, 17] width 324 height 19
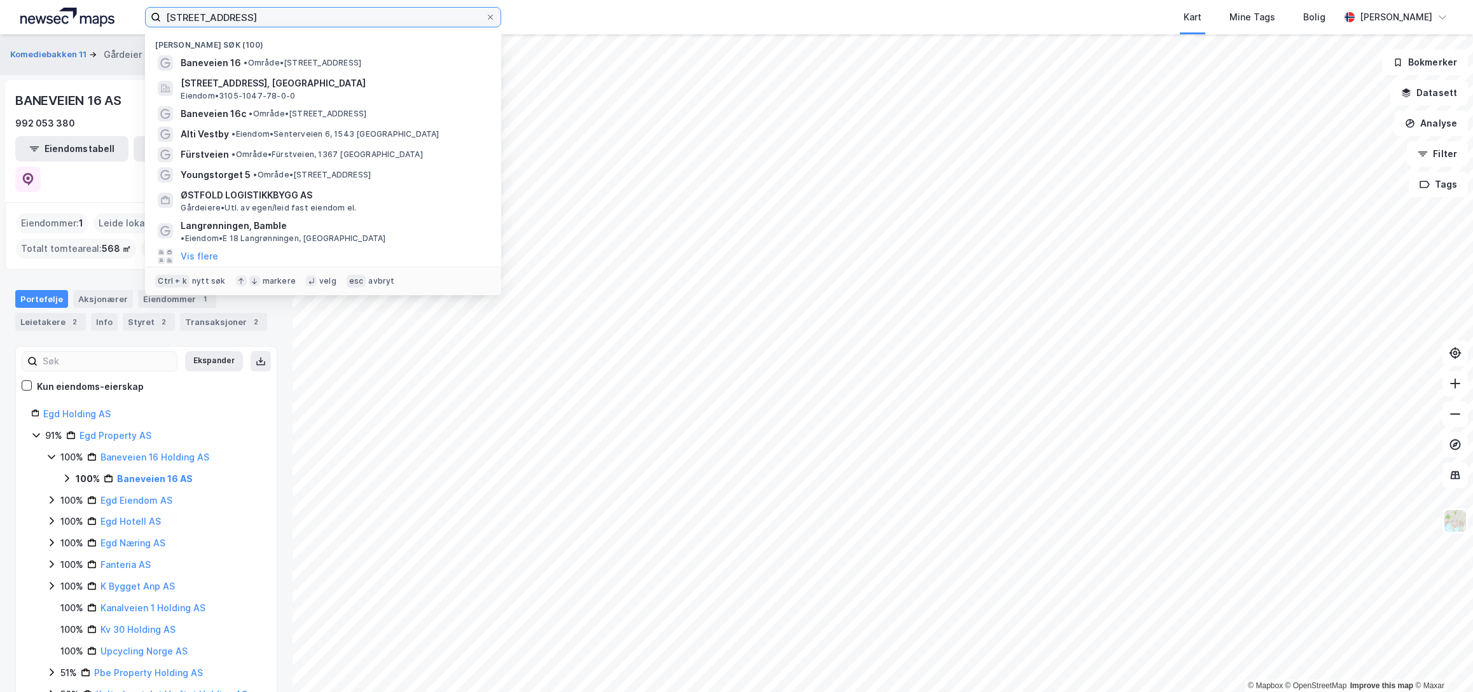
click at [304, 14] on input "[STREET_ADDRESS]" at bounding box center [323, 17] width 324 height 19
click at [303, 14] on input "[STREET_ADDRESS]" at bounding box center [323, 17] width 324 height 19
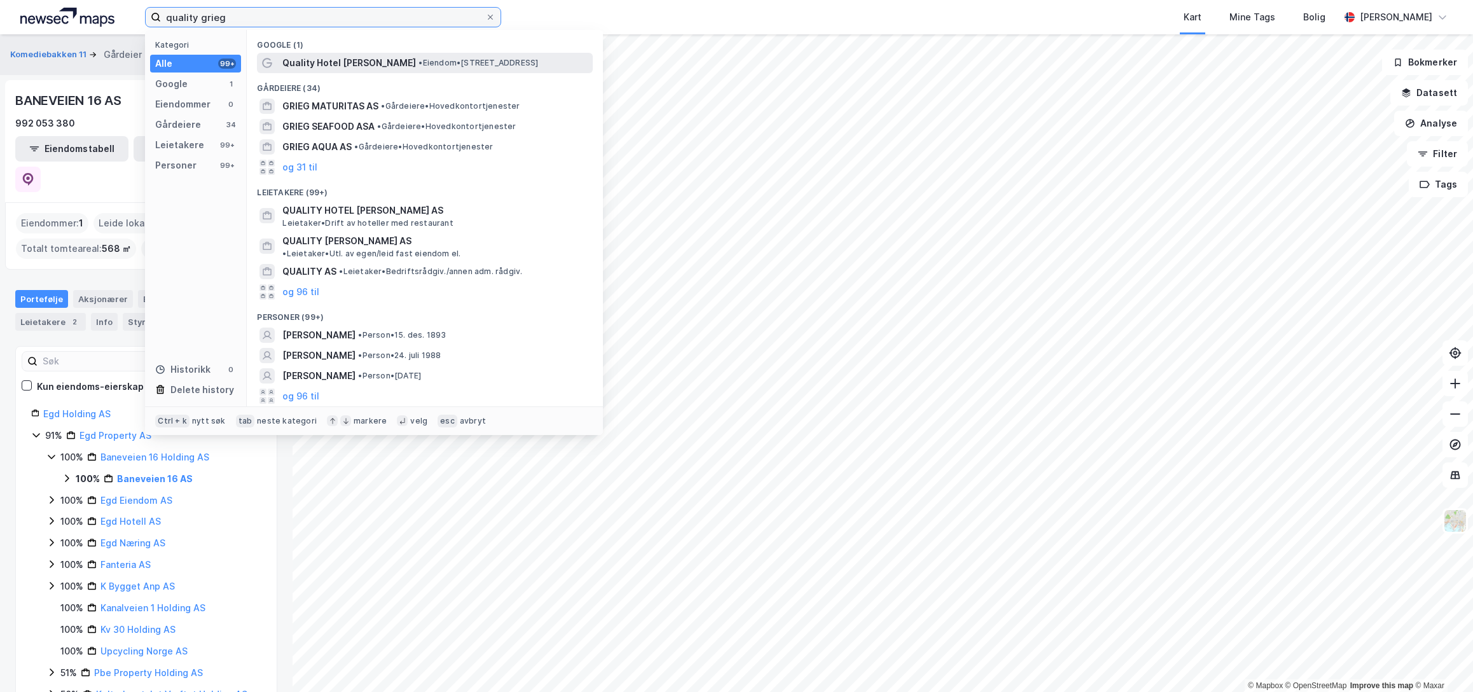
type input "quality grieg"
click at [354, 67] on span "Quality Hotel [PERSON_NAME]" at bounding box center [349, 62] width 134 height 15
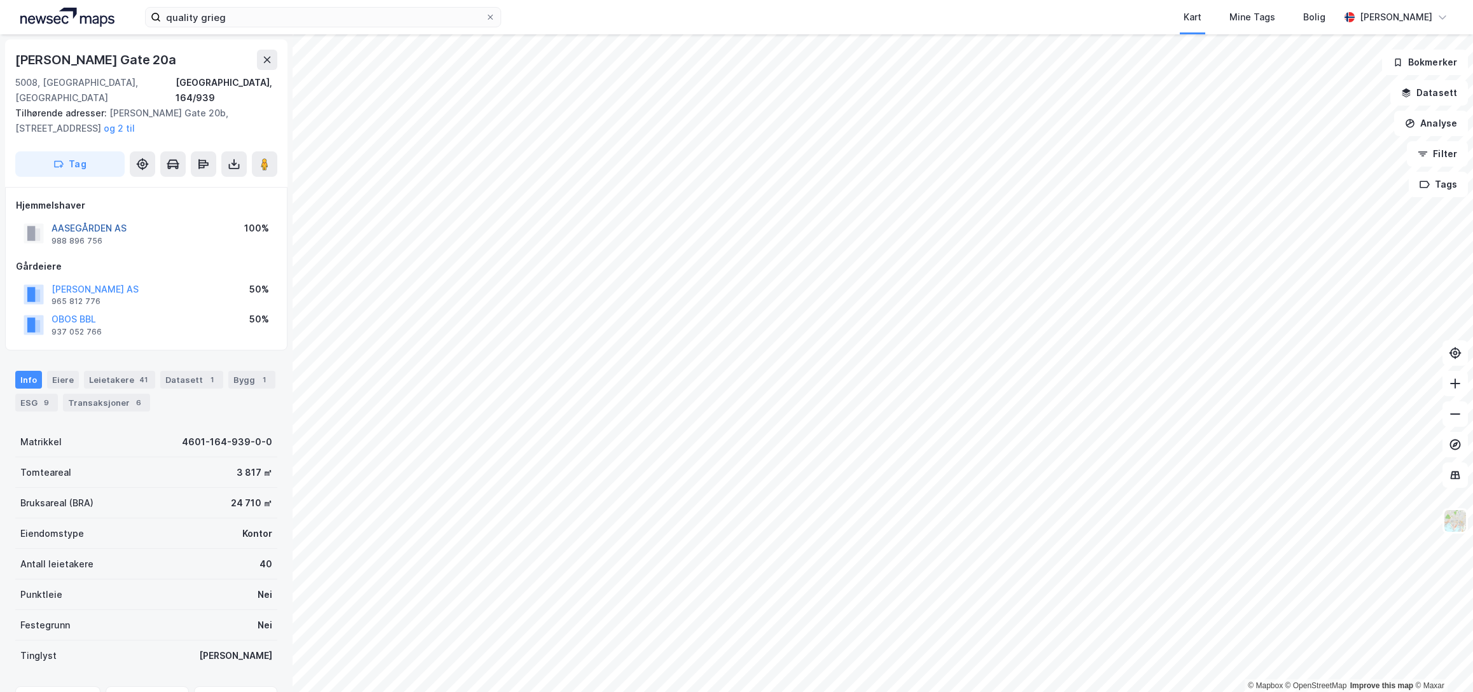
click at [0, 0] on button "AASEGÅRDEN AS" at bounding box center [0, 0] width 0 height 0
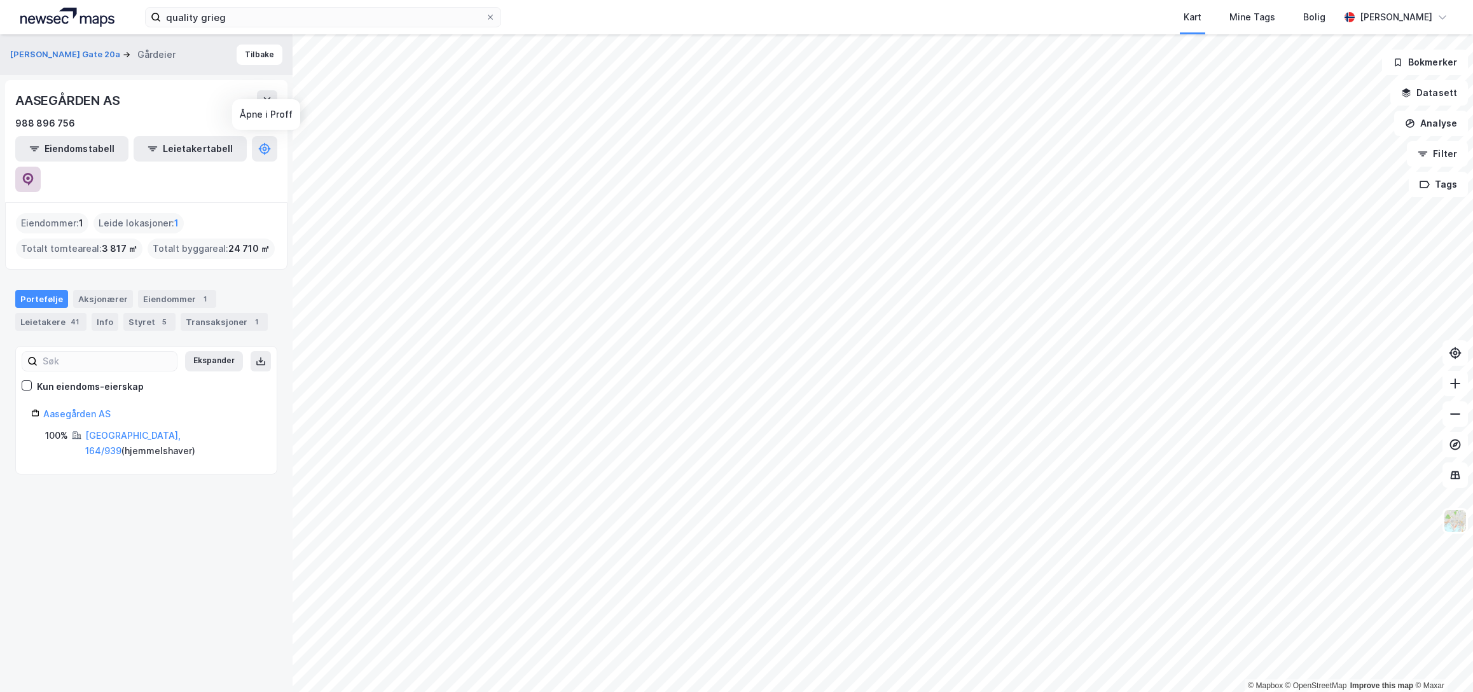
click at [34, 173] on icon at bounding box center [28, 179] width 11 height 13
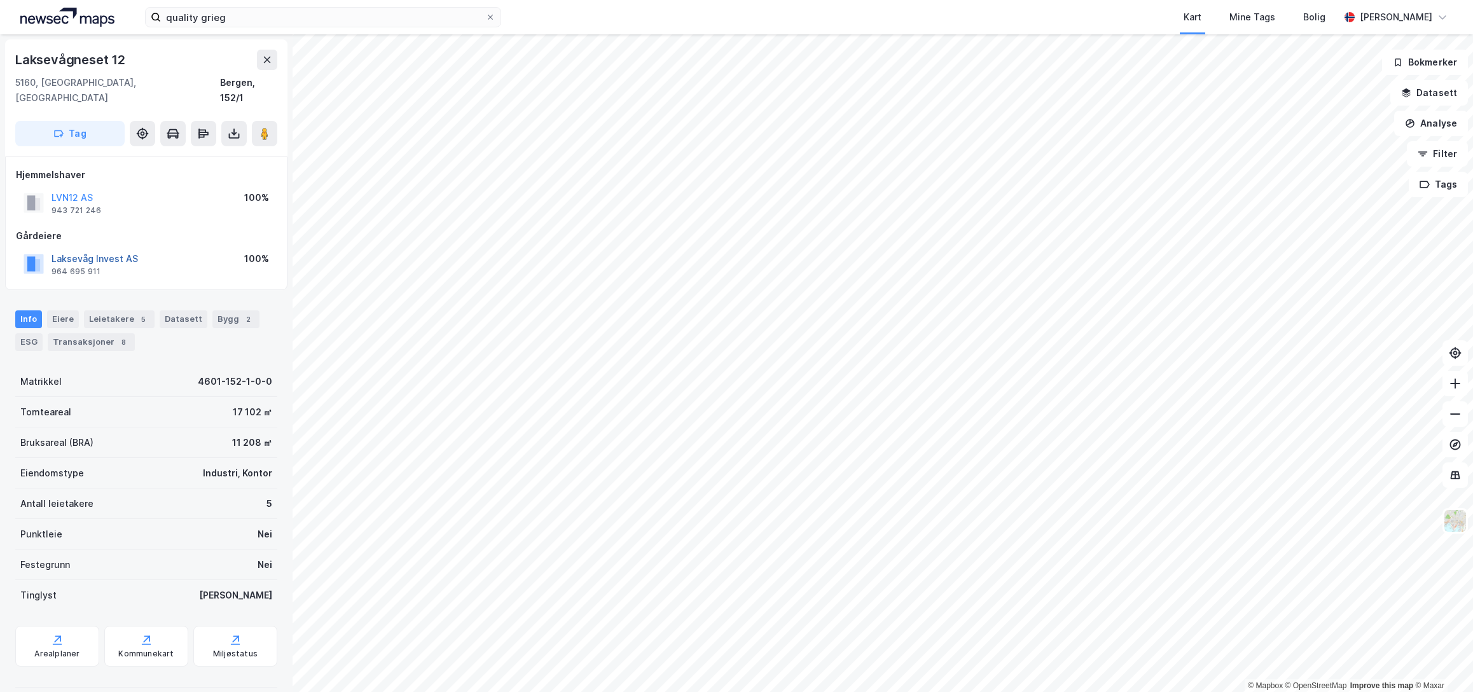
click at [0, 0] on button "Laksevåg Invest AS" at bounding box center [0, 0] width 0 height 0
click at [0, 0] on button "LVN12 AS" at bounding box center [0, 0] width 0 height 0
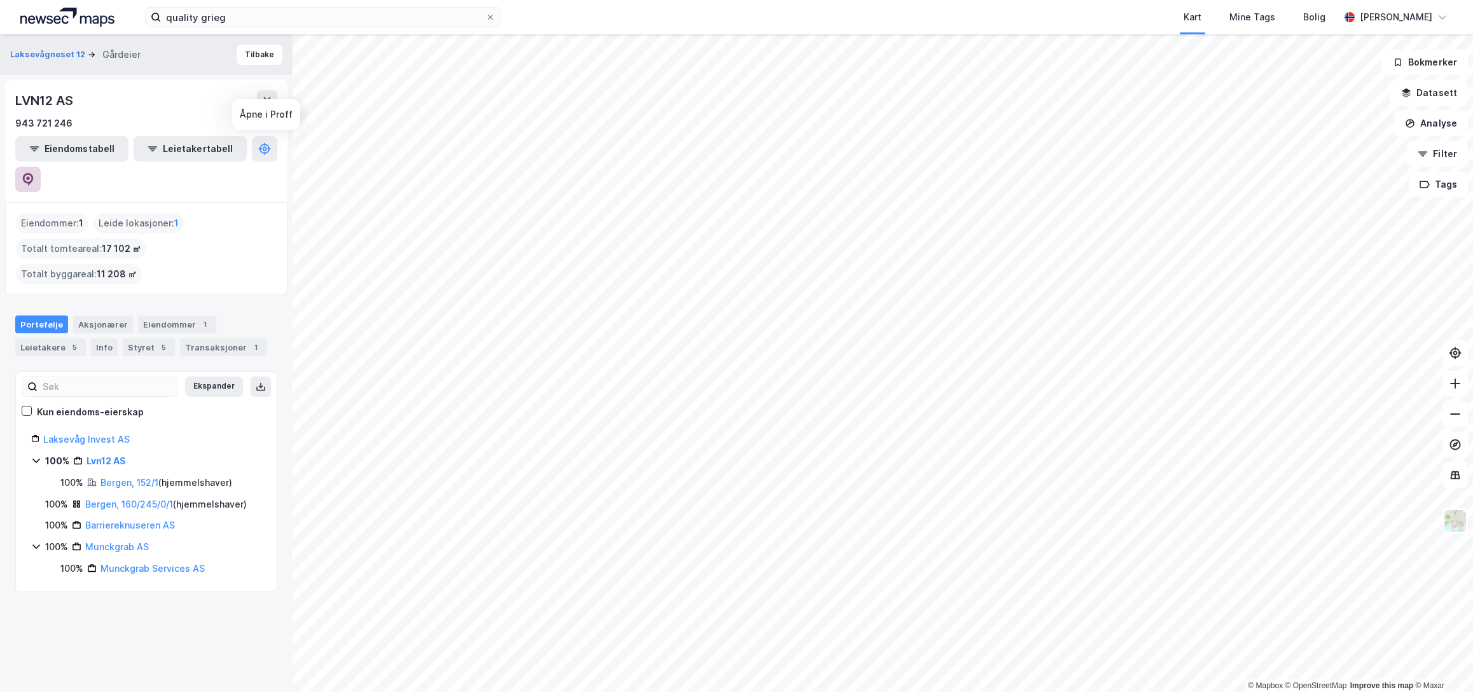
click at [34, 173] on icon at bounding box center [28, 179] width 11 height 13
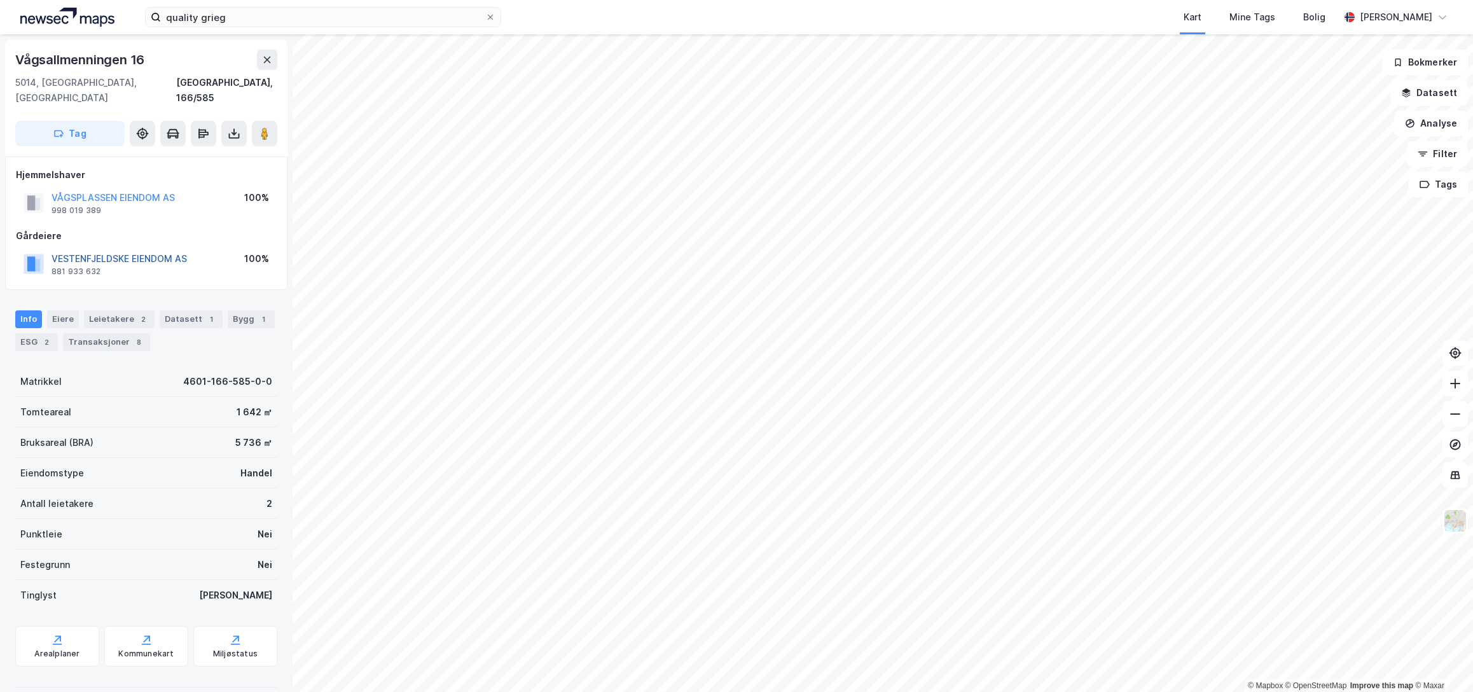
click at [0, 0] on button "VESTENFJELDSKE EIENDOM AS" at bounding box center [0, 0] width 0 height 0
click at [264, 127] on image at bounding box center [265, 133] width 8 height 13
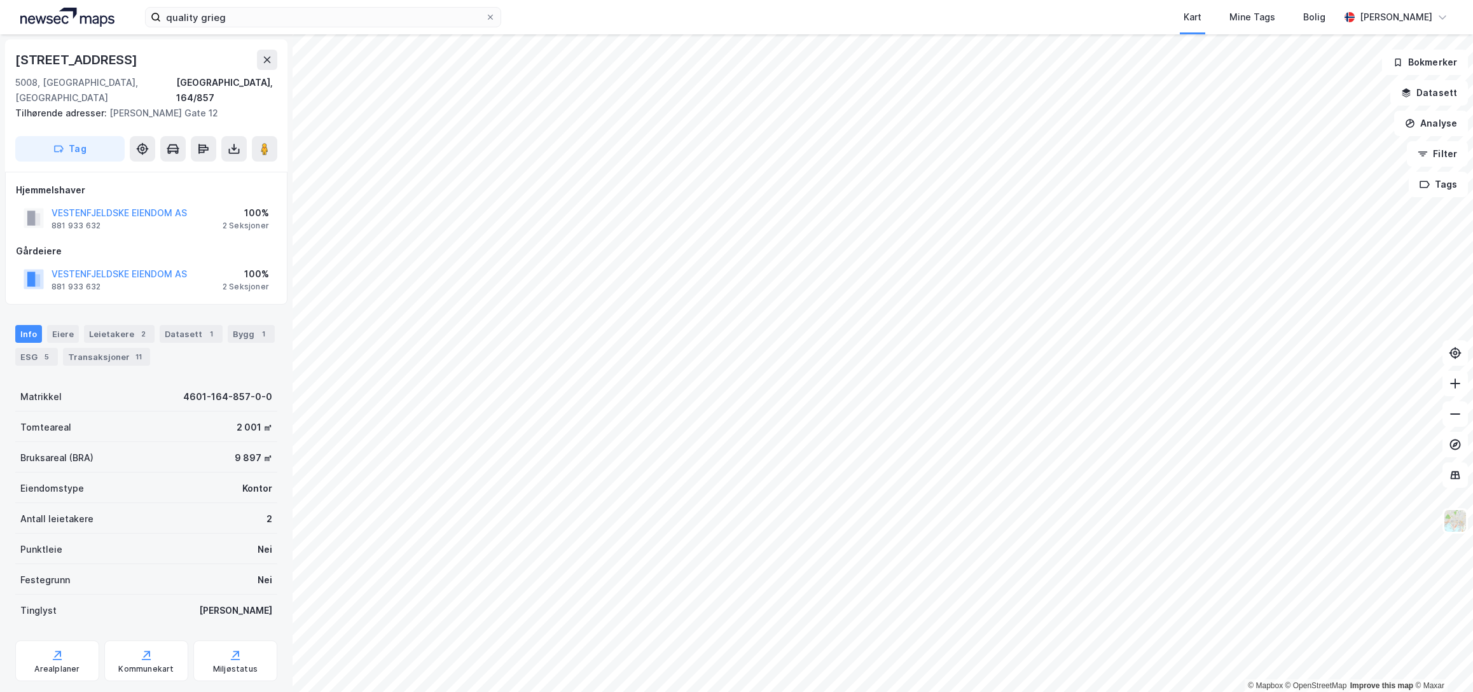
click at [86, 266] on div "VESTENFJELDSKE EIENDOM AS" at bounding box center [119, 273] width 135 height 15
click at [0, 0] on button "VESTENFJELDSKE EIENDOM AS" at bounding box center [0, 0] width 0 height 0
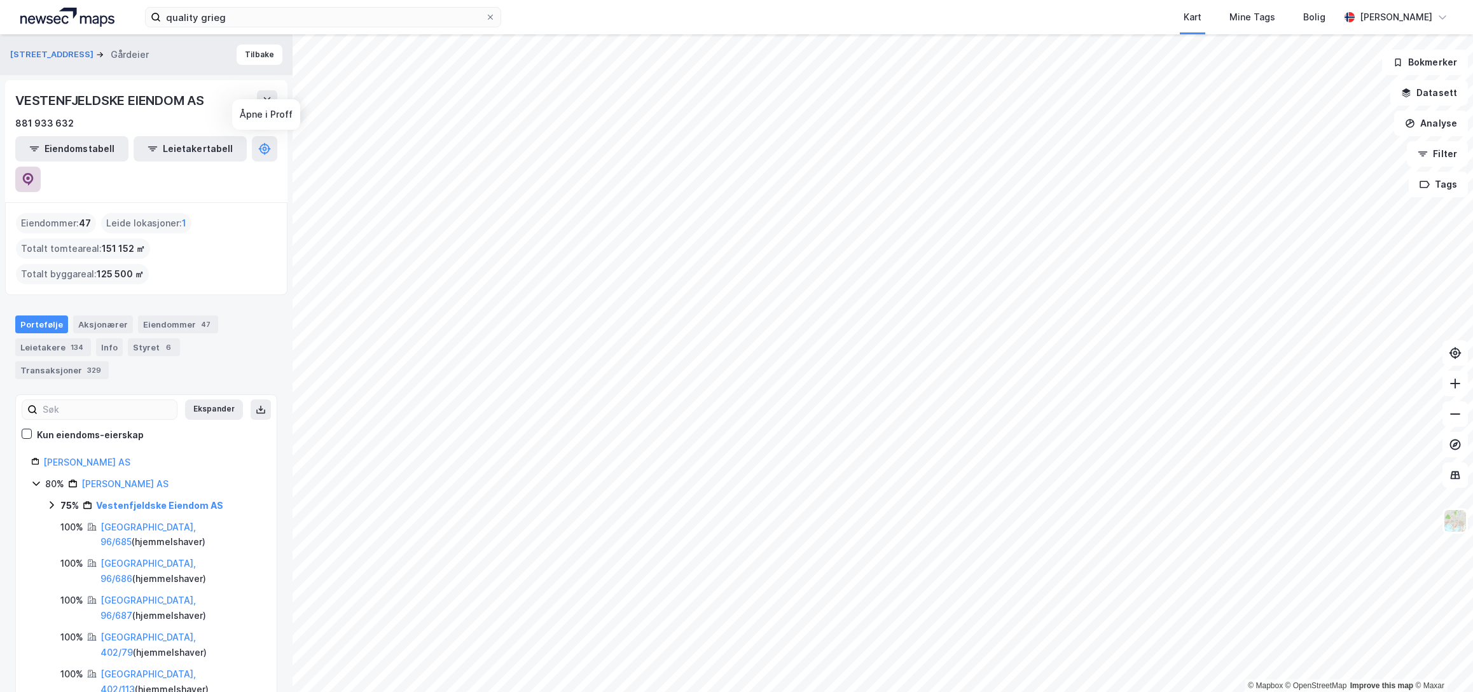
click at [34, 173] on icon at bounding box center [28, 179] width 13 height 13
